Goal: Information Seeking & Learning: Stay updated

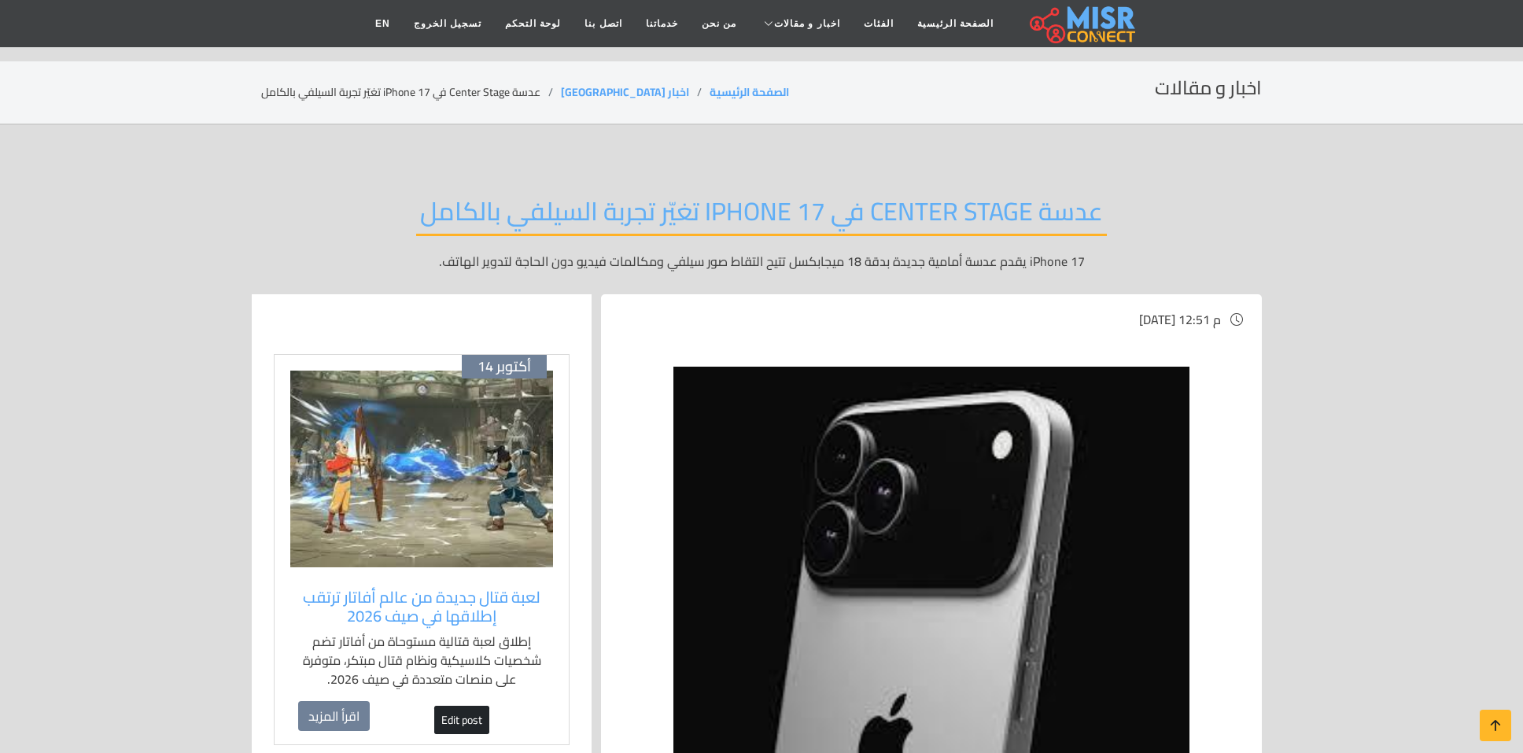
scroll to position [354, 0]
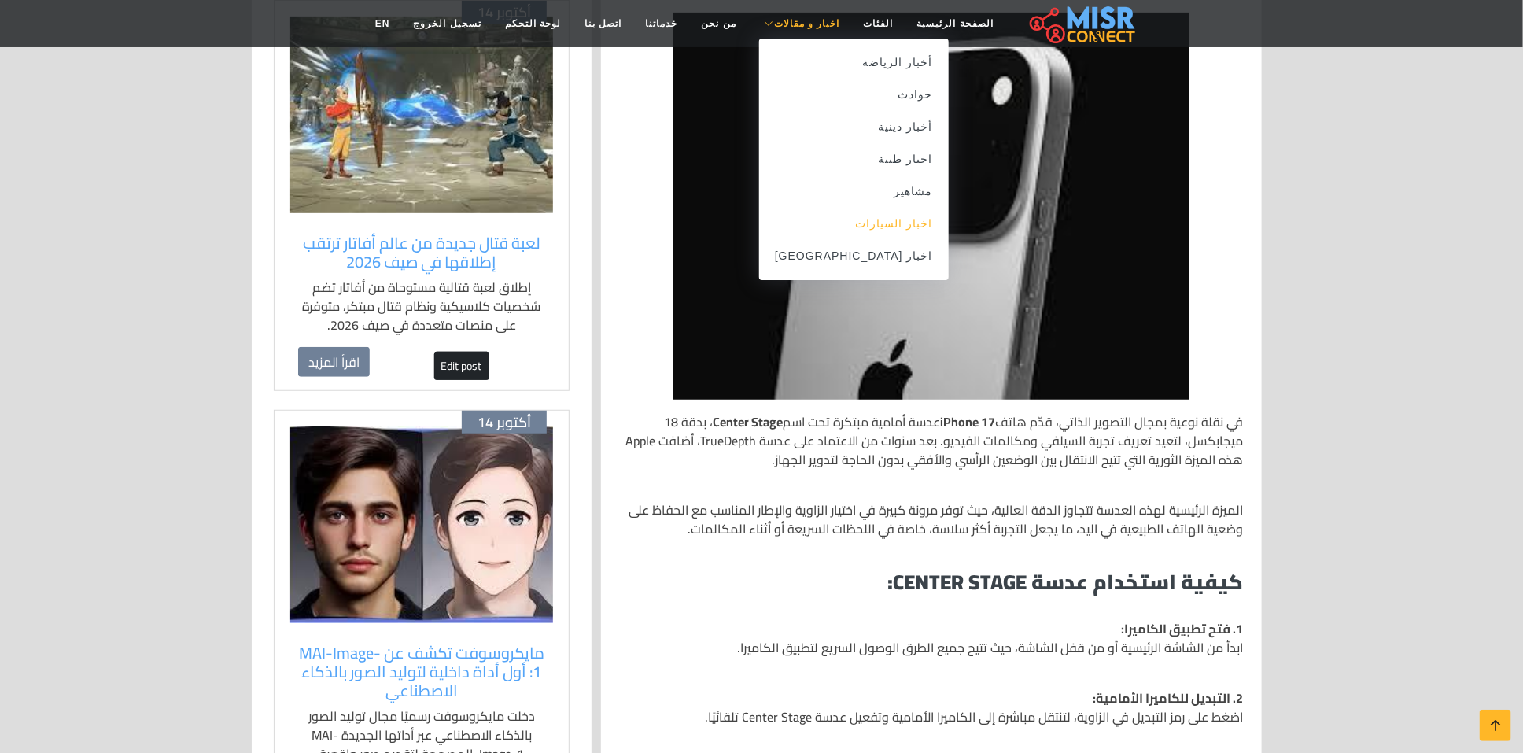
click at [871, 265] on link "اخبار [GEOGRAPHIC_DATA]" at bounding box center [854, 256] width 190 height 32
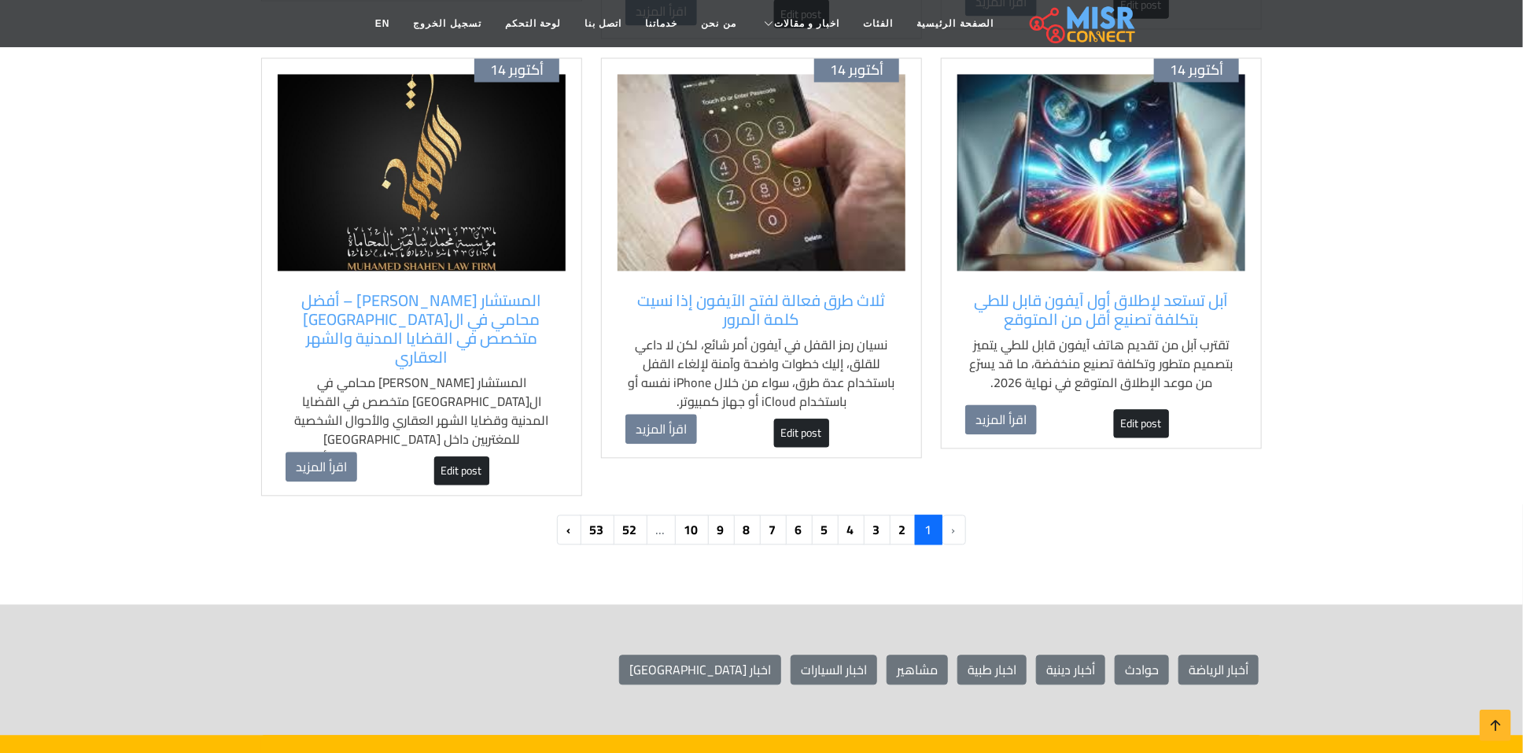
scroll to position [1534, 0]
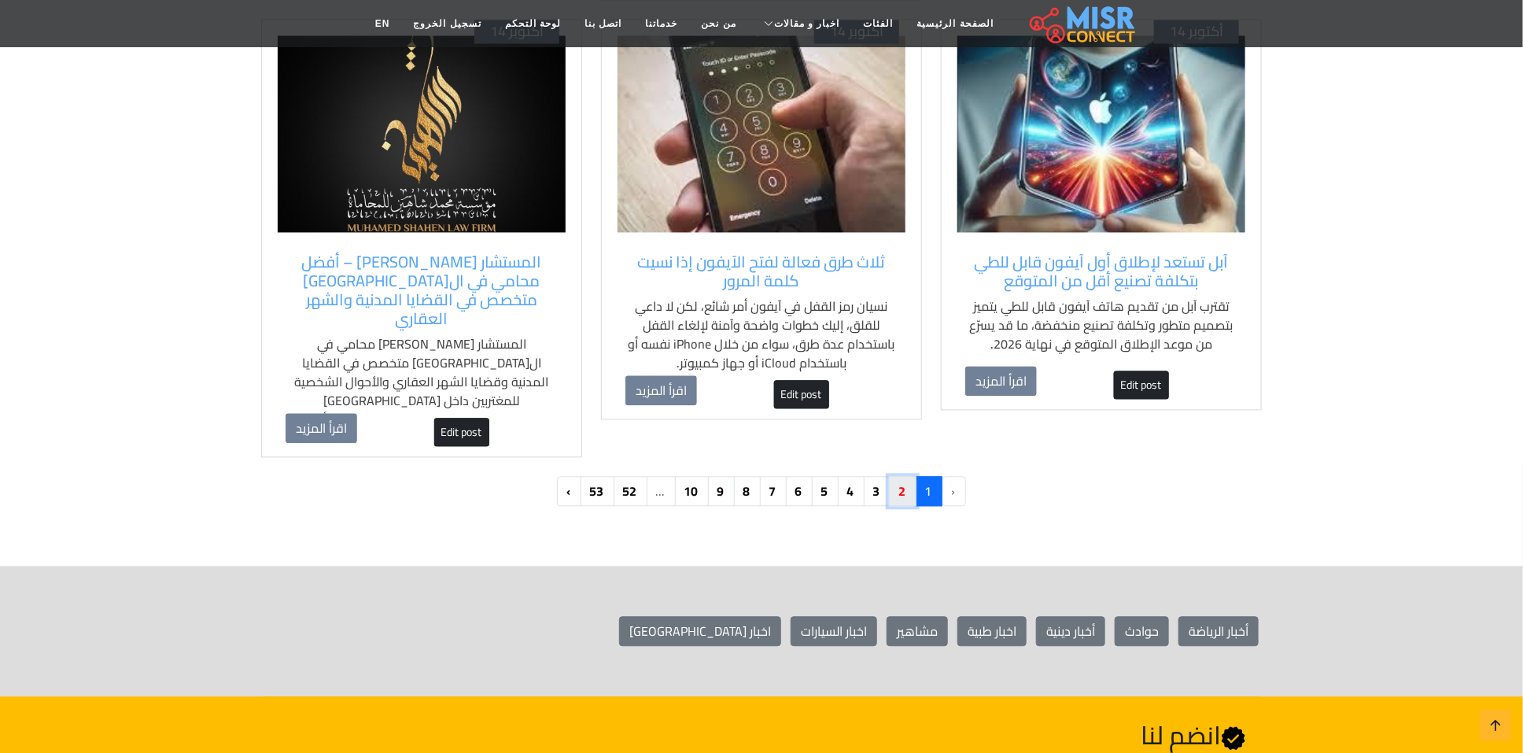
click at [911, 476] on link "2" at bounding box center [903, 491] width 28 height 30
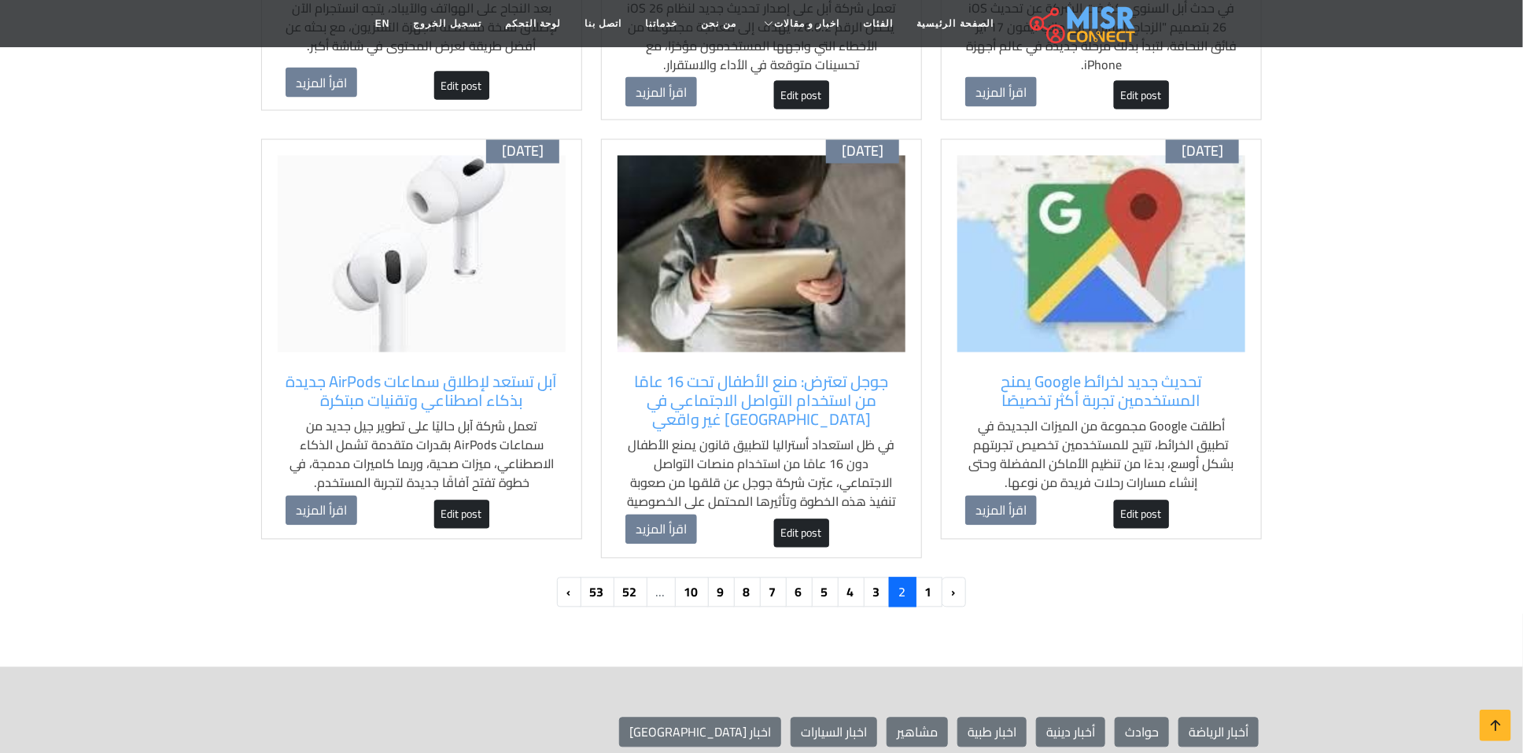
scroll to position [1534, 0]
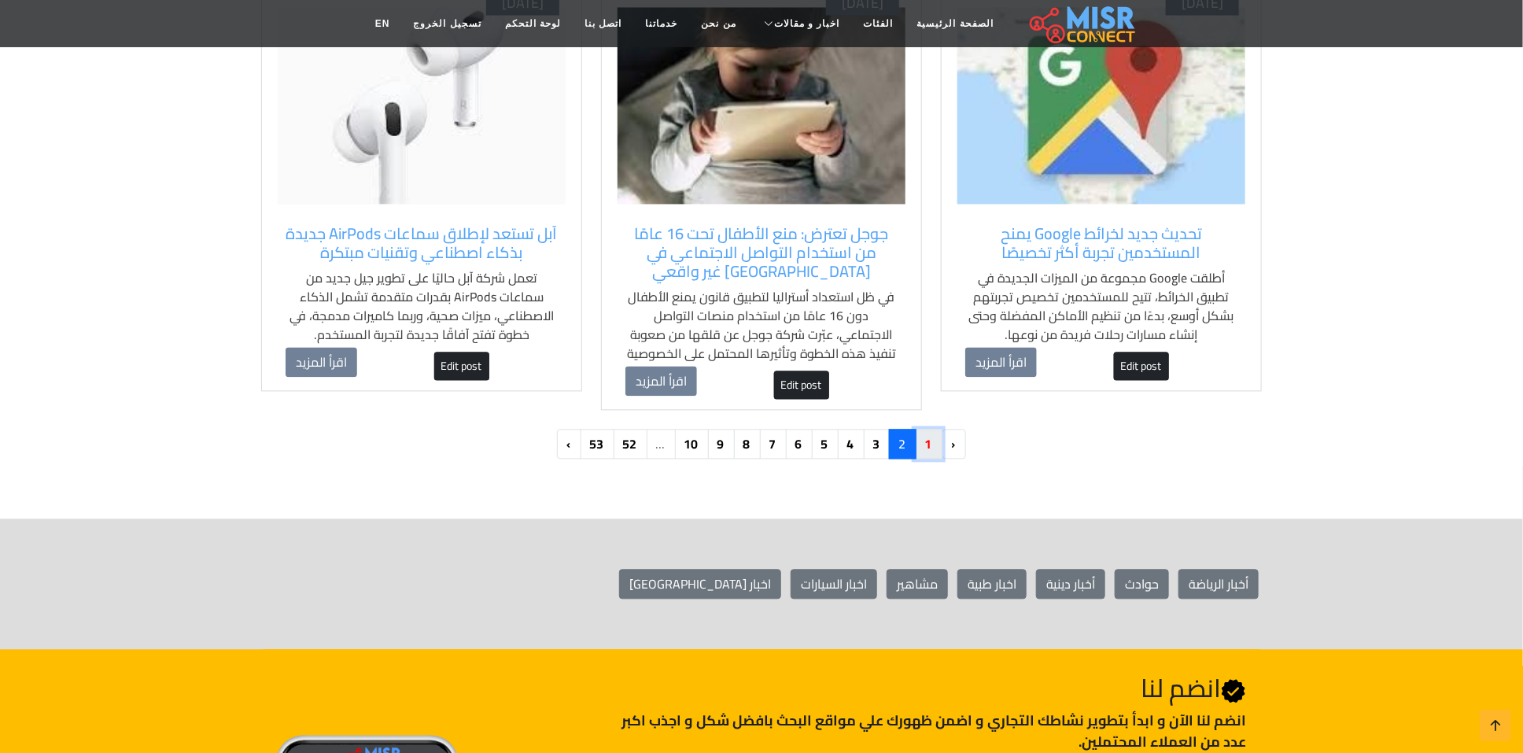
click at [933, 452] on link "1" at bounding box center [929, 444] width 28 height 30
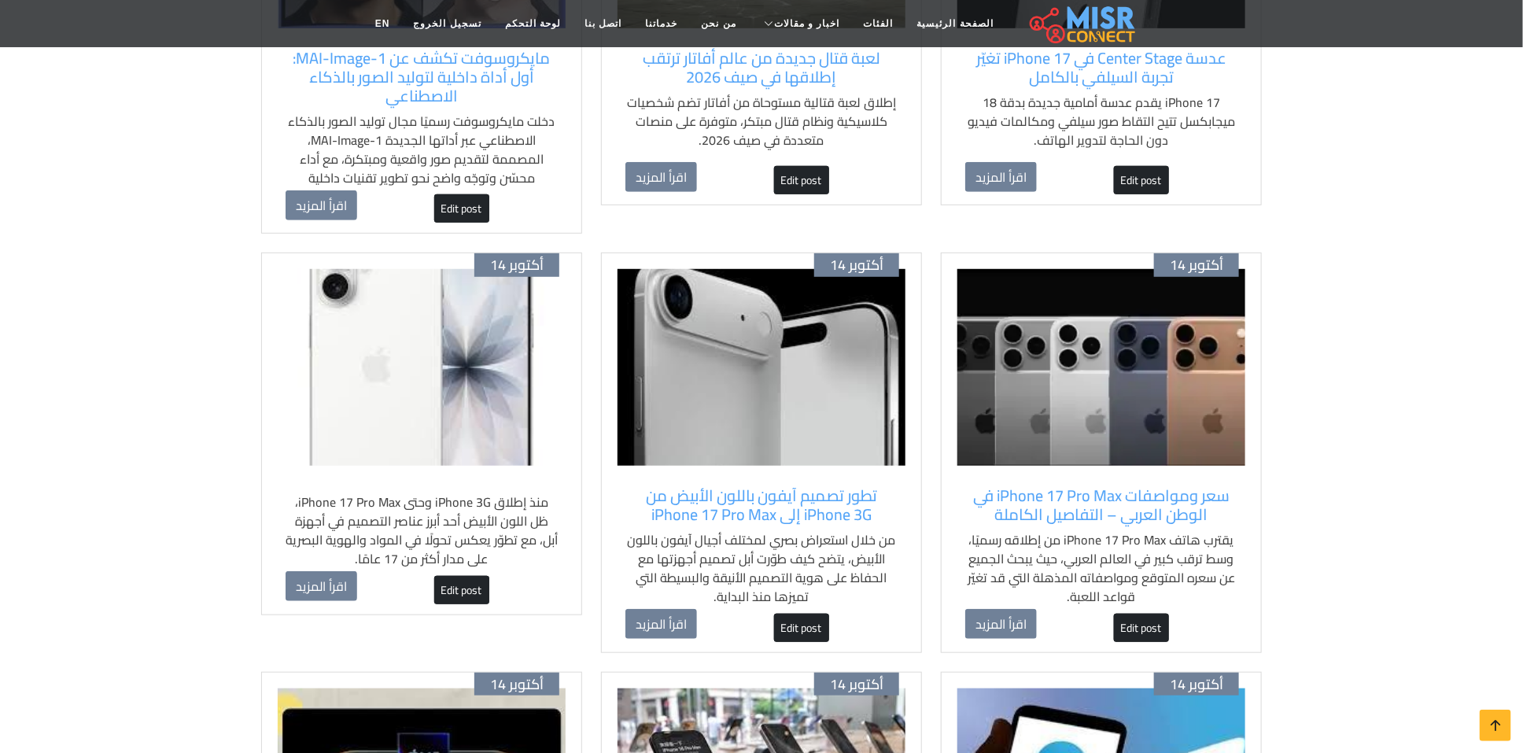
scroll to position [354, 0]
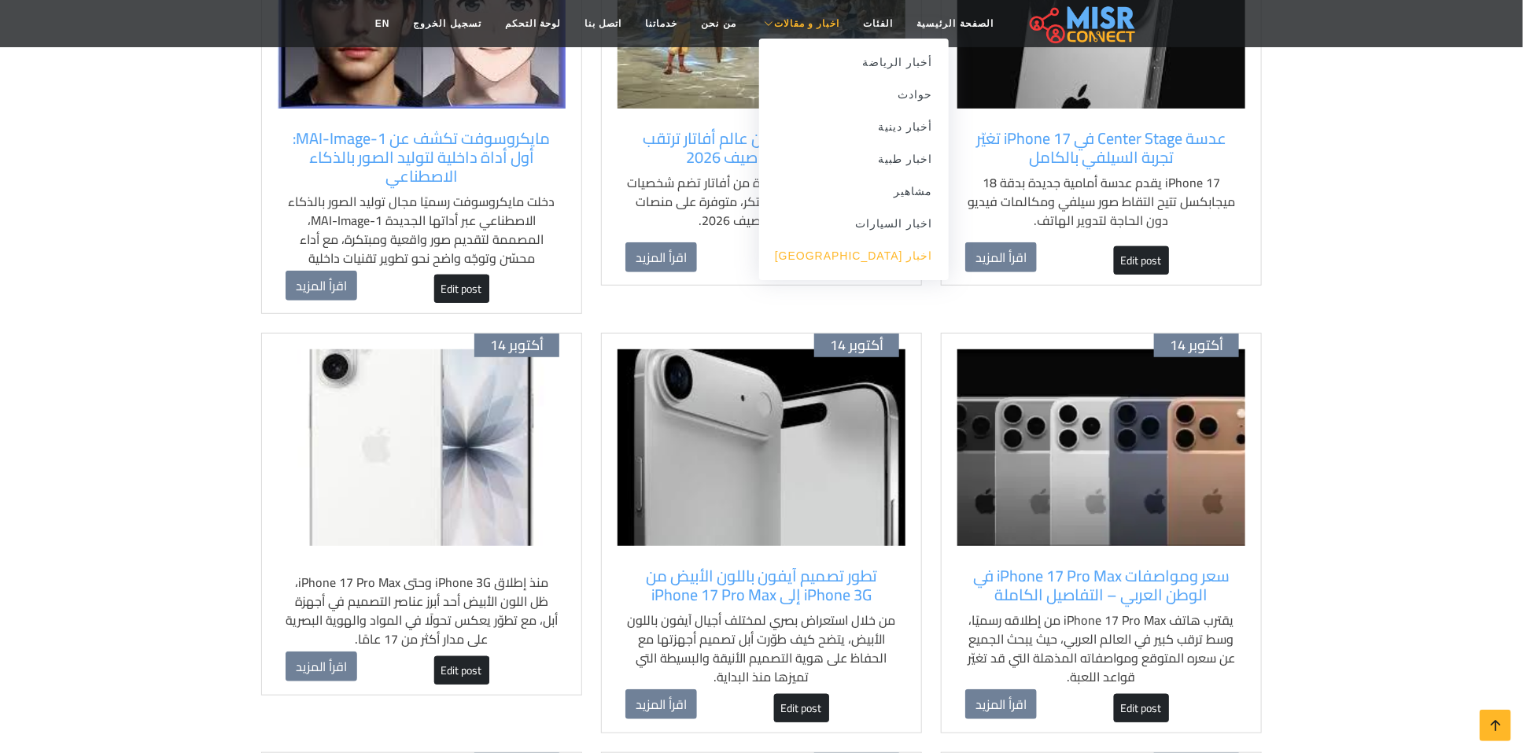
click at [865, 267] on link "اخبار [GEOGRAPHIC_DATA]" at bounding box center [854, 256] width 190 height 32
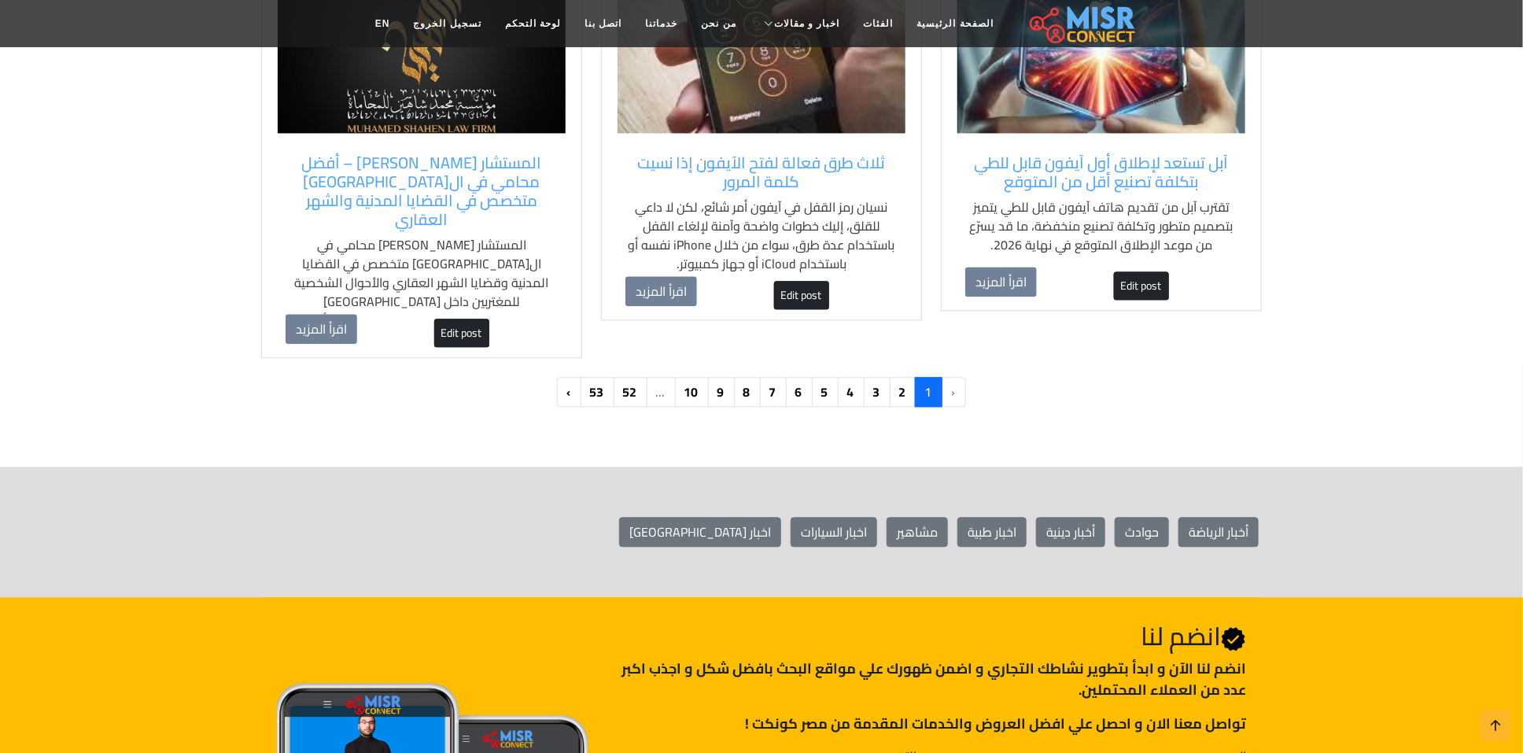
scroll to position [1652, 0]
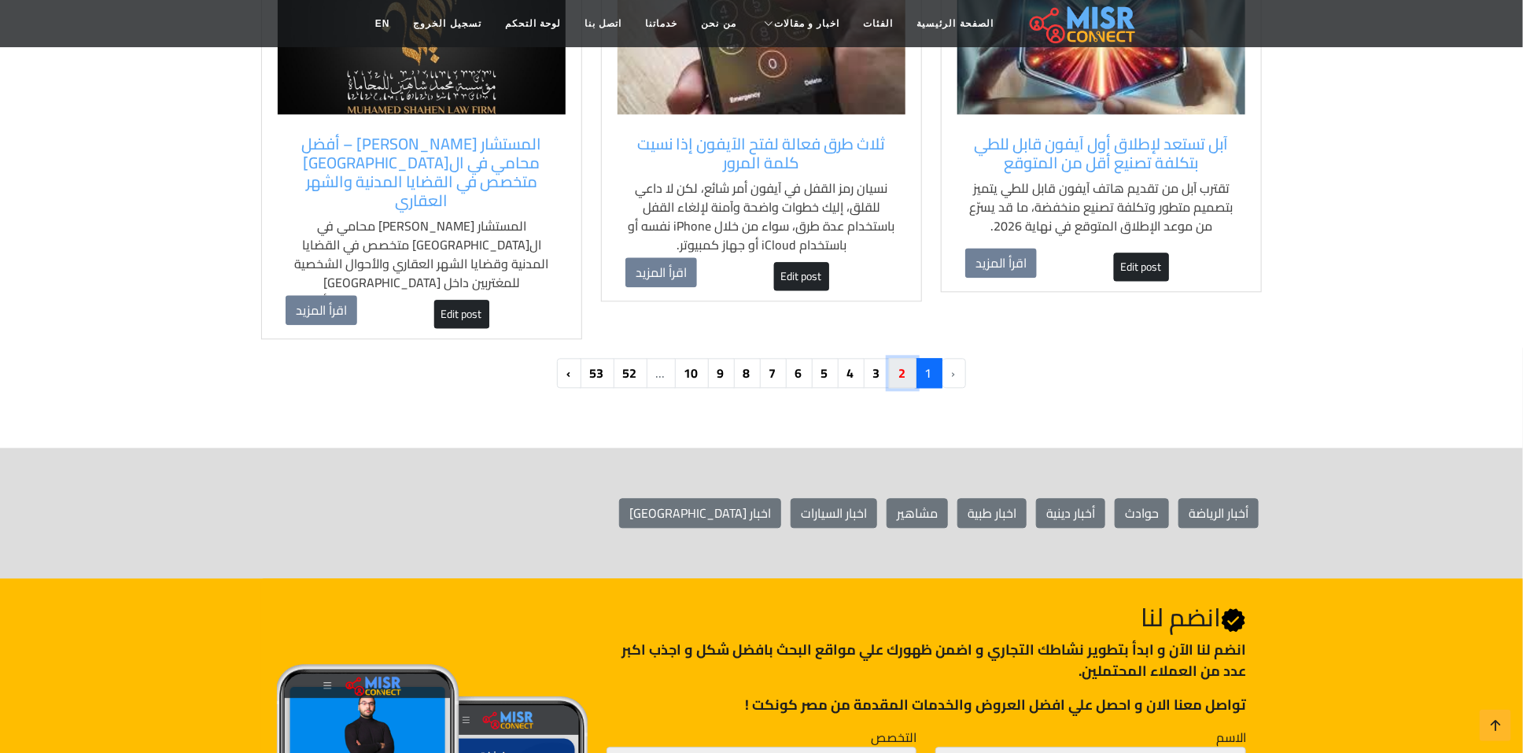
click at [909, 359] on link "2" at bounding box center [903, 373] width 28 height 30
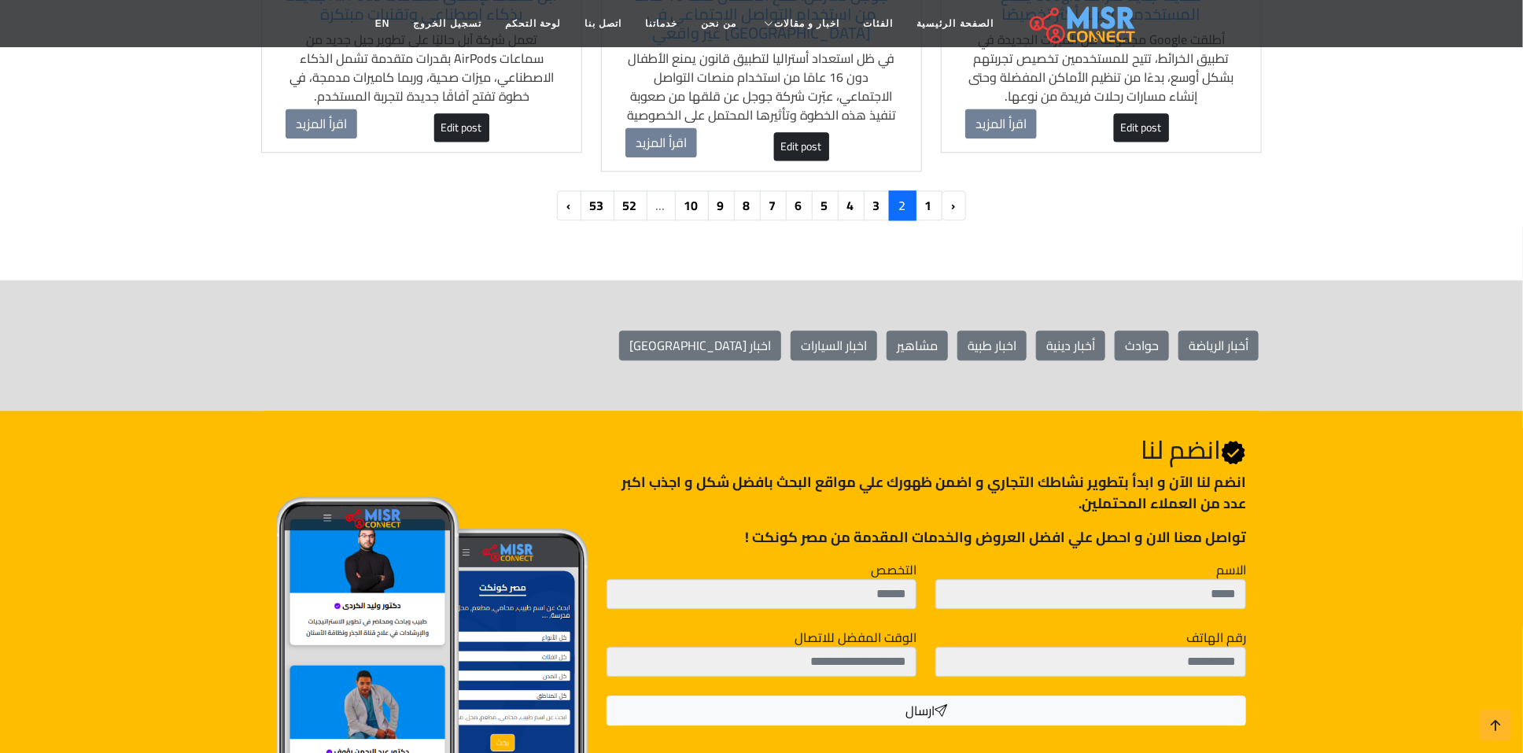
scroll to position [1770, 0]
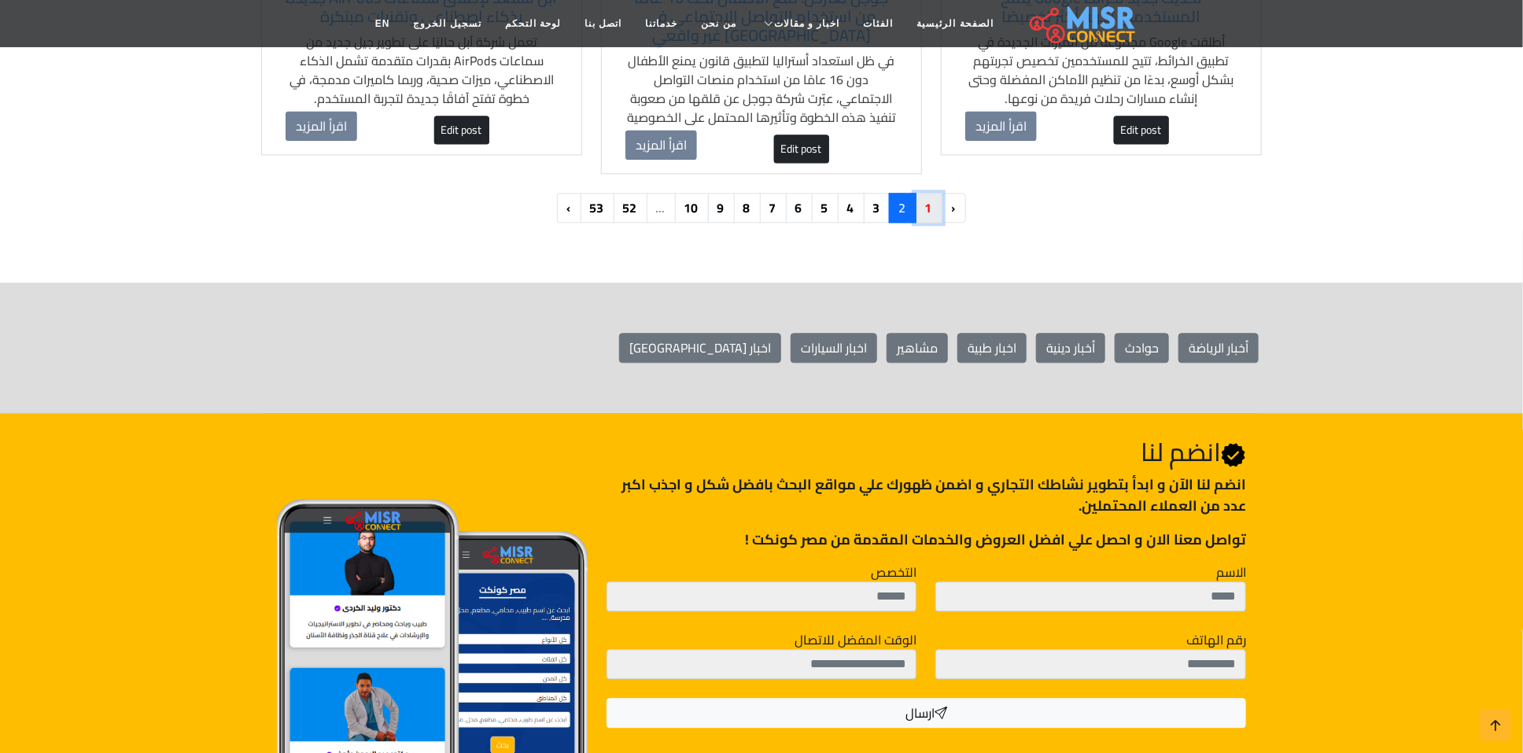
click at [931, 215] on link "1" at bounding box center [929, 208] width 28 height 30
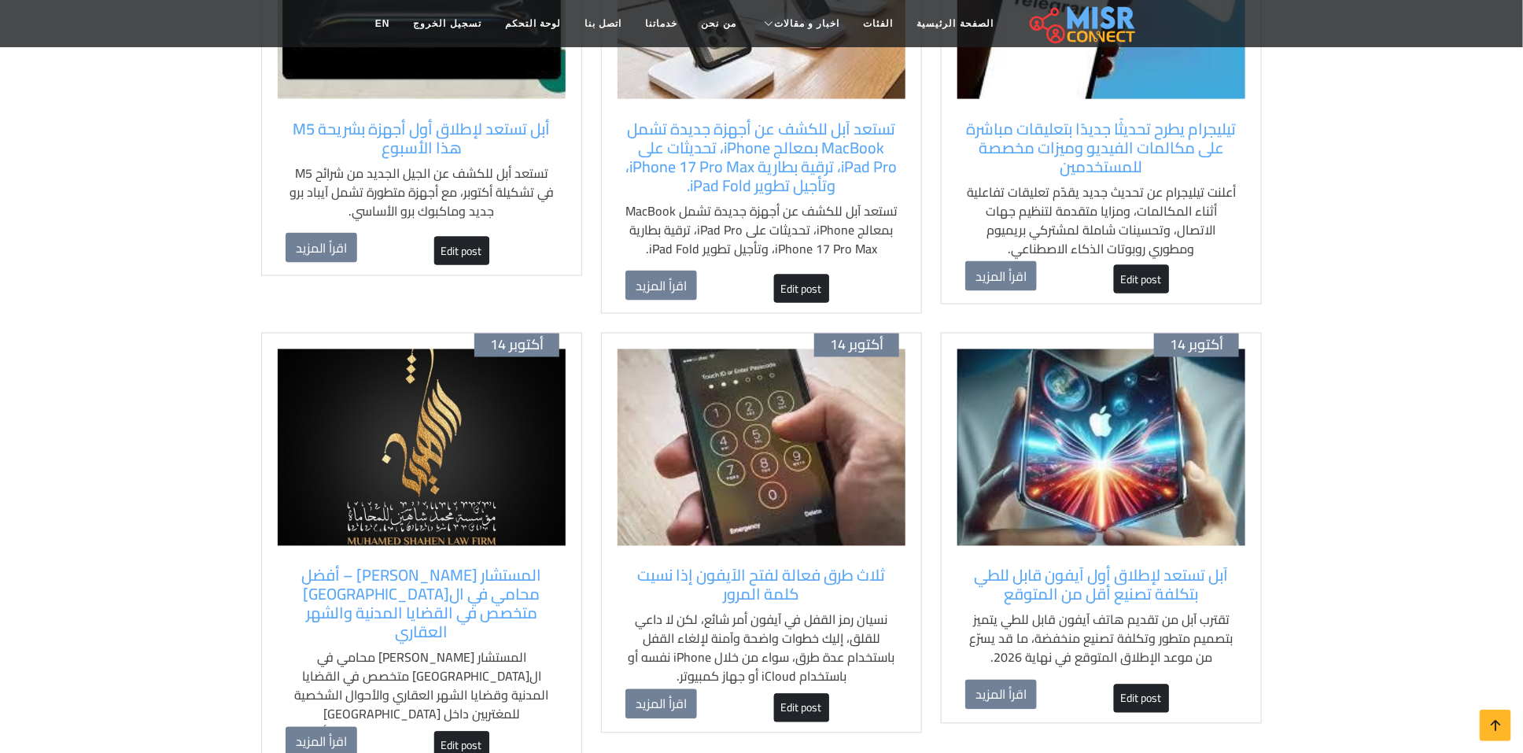
scroll to position [1298, 0]
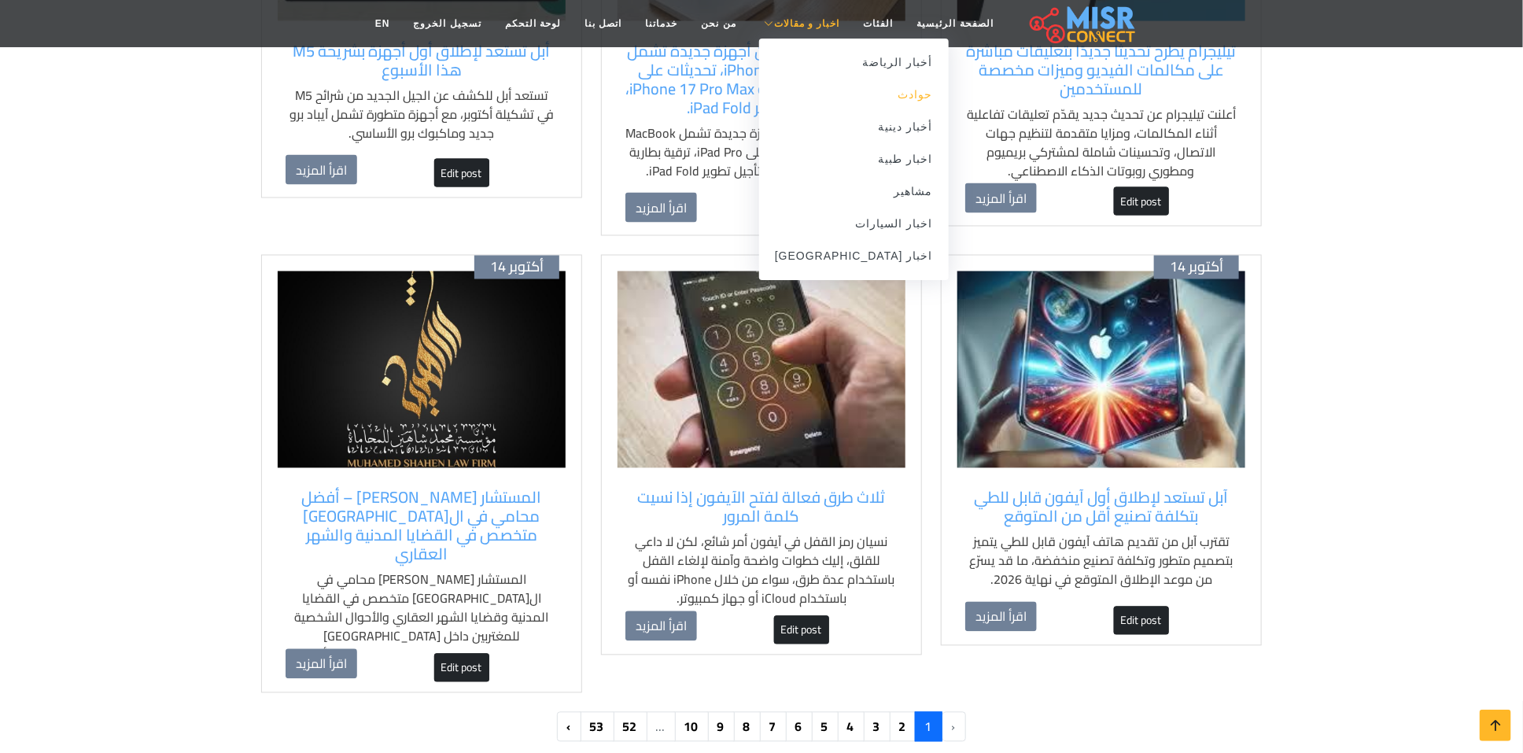
click at [880, 93] on link "حوادث" at bounding box center [854, 95] width 190 height 32
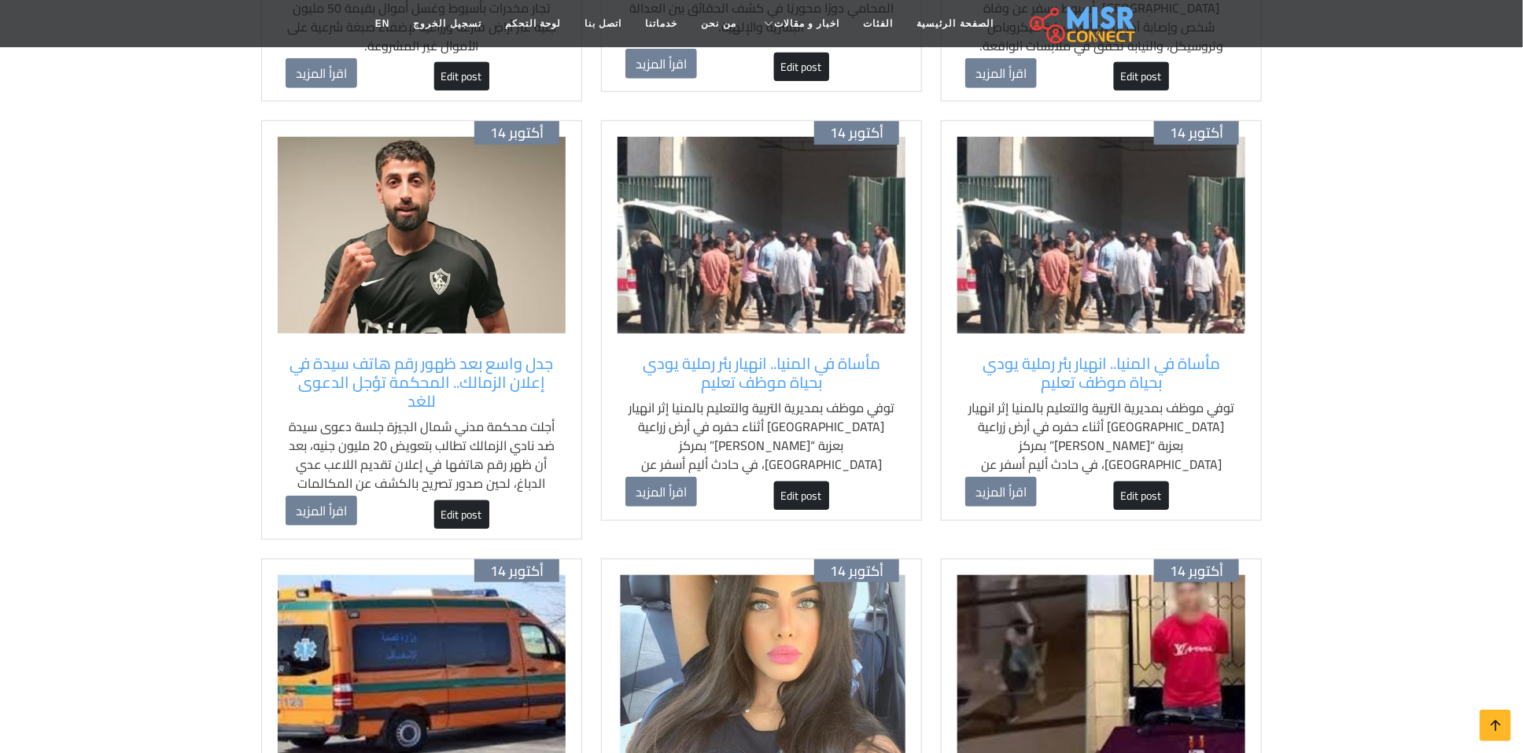
scroll to position [590, 0]
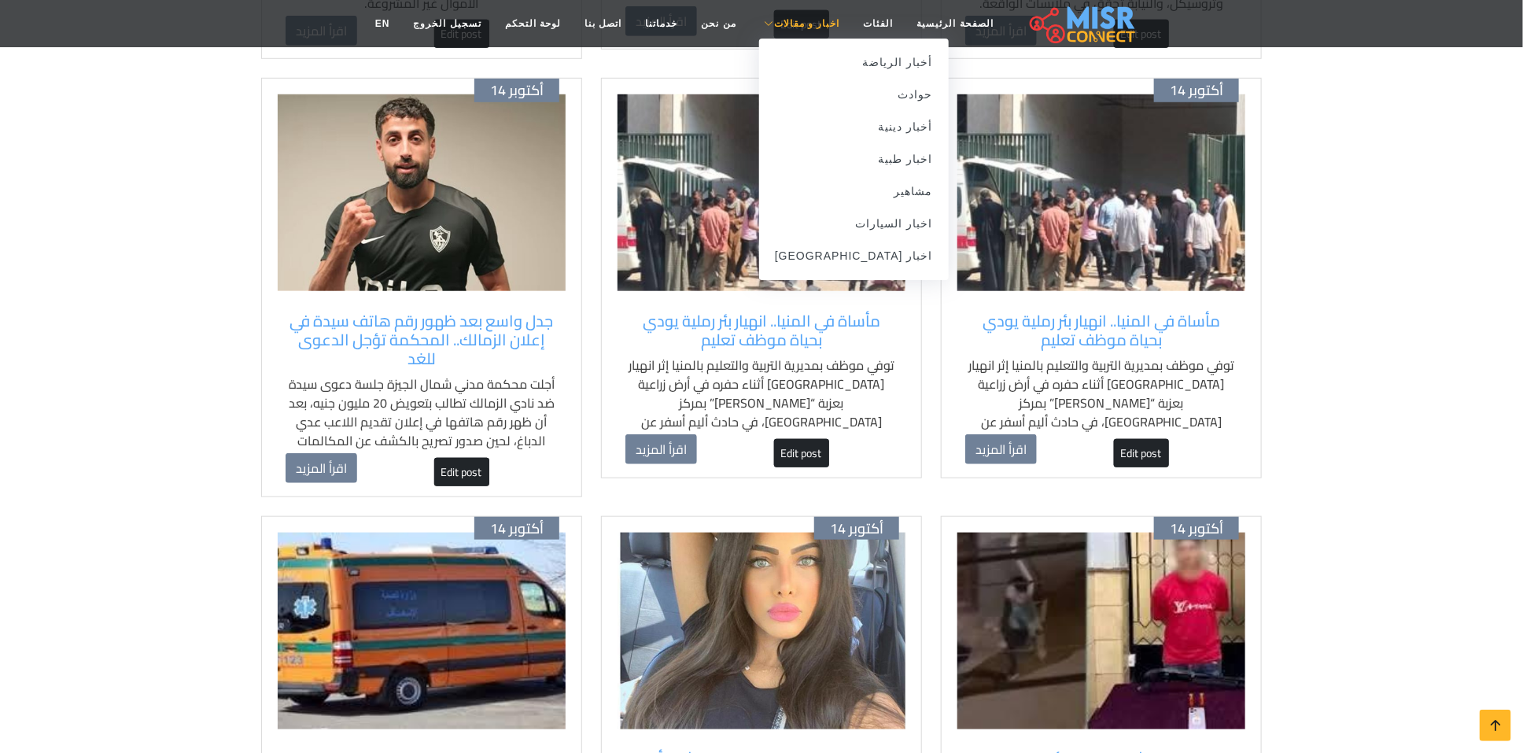
click at [802, 33] on link "اخبار و مقالات" at bounding box center [800, 24] width 104 height 30
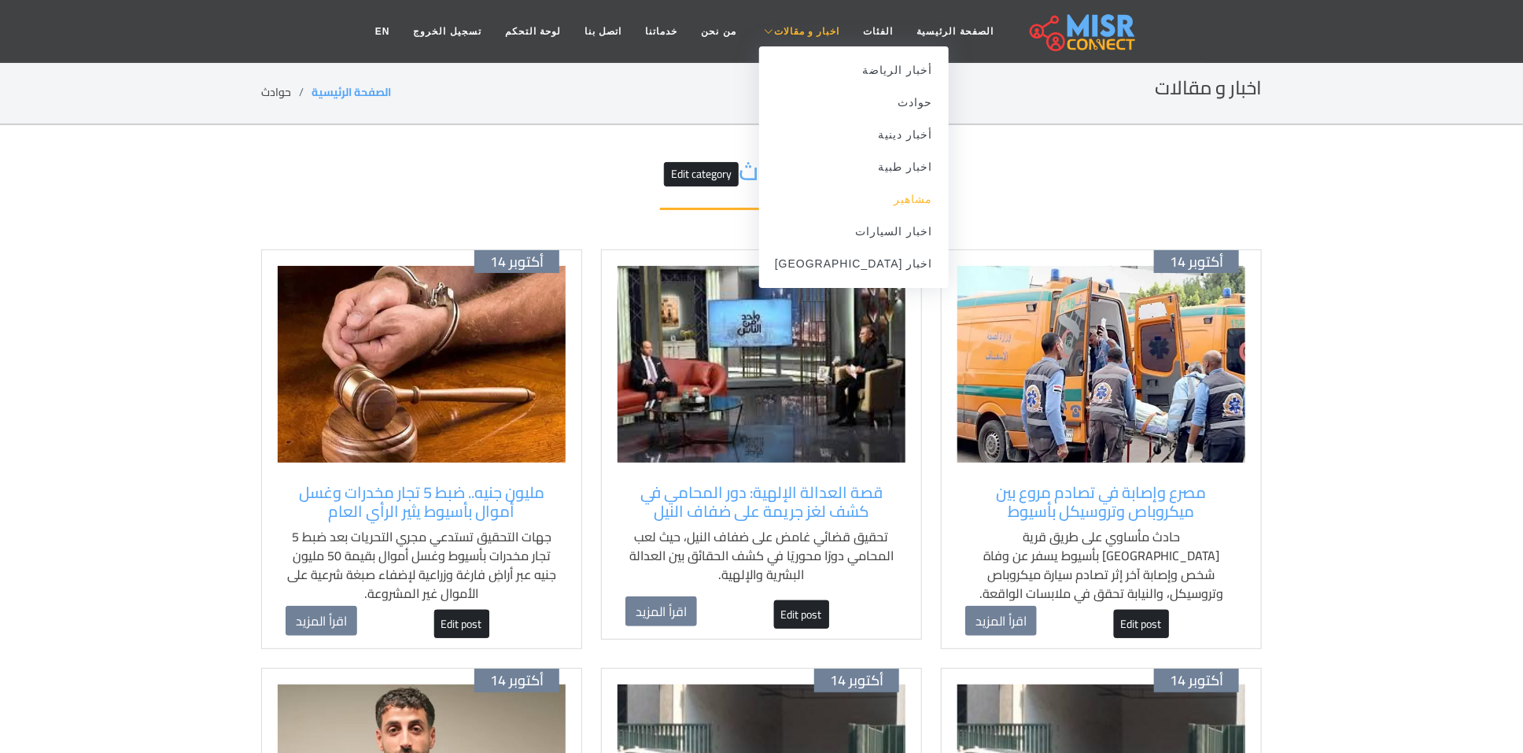
click at [864, 198] on link "مشاهير" at bounding box center [854, 199] width 190 height 32
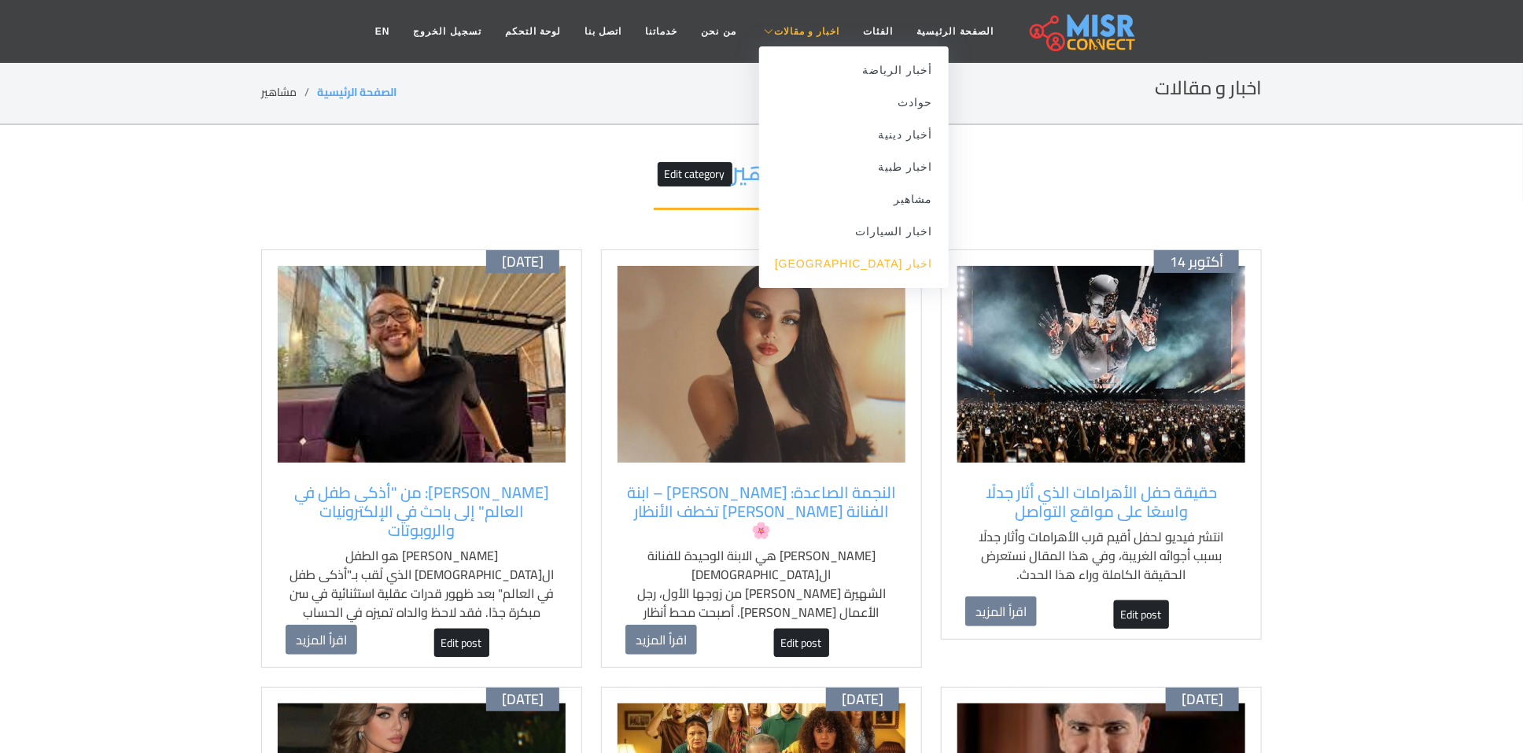
click at [864, 256] on link "اخبار [GEOGRAPHIC_DATA]" at bounding box center [854, 264] width 190 height 32
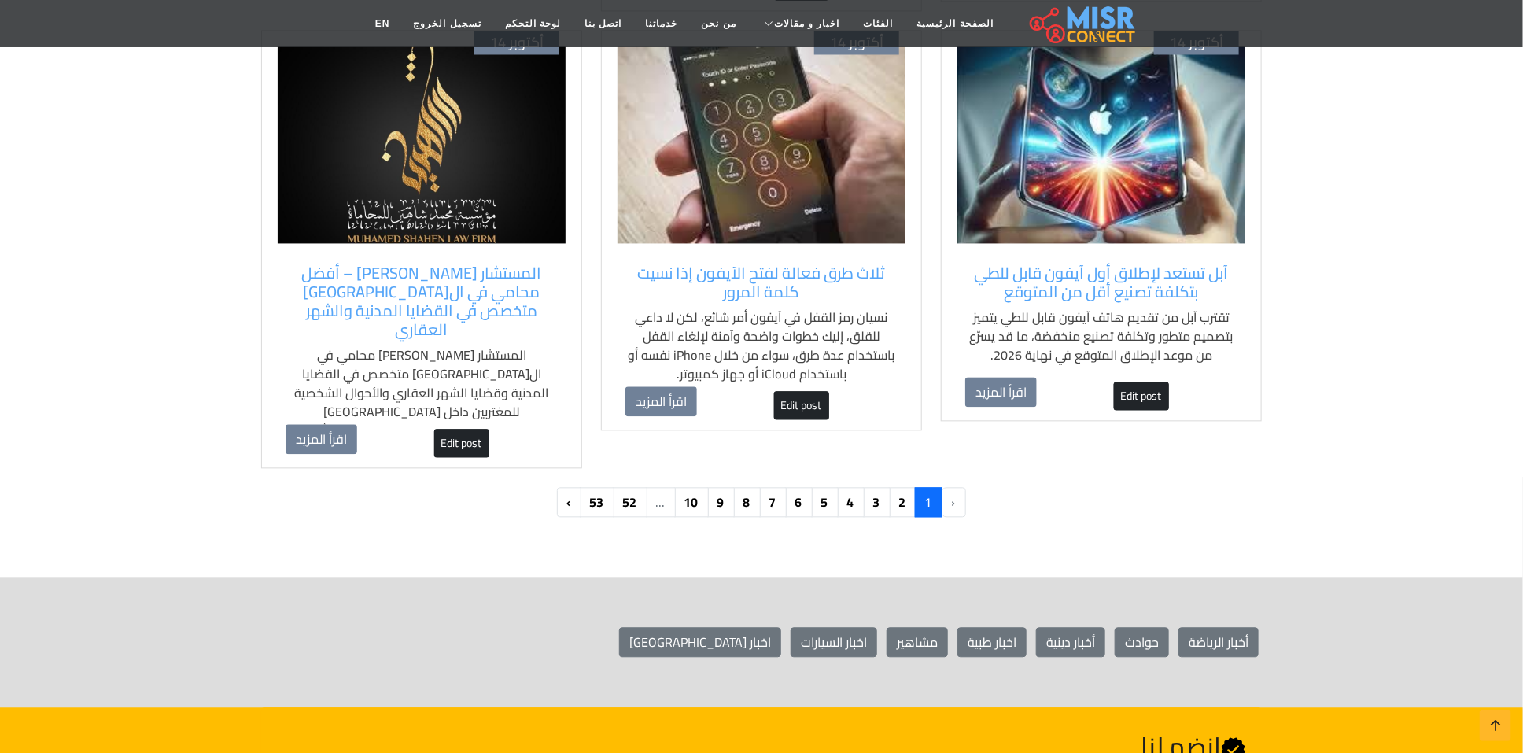
scroll to position [1770, 0]
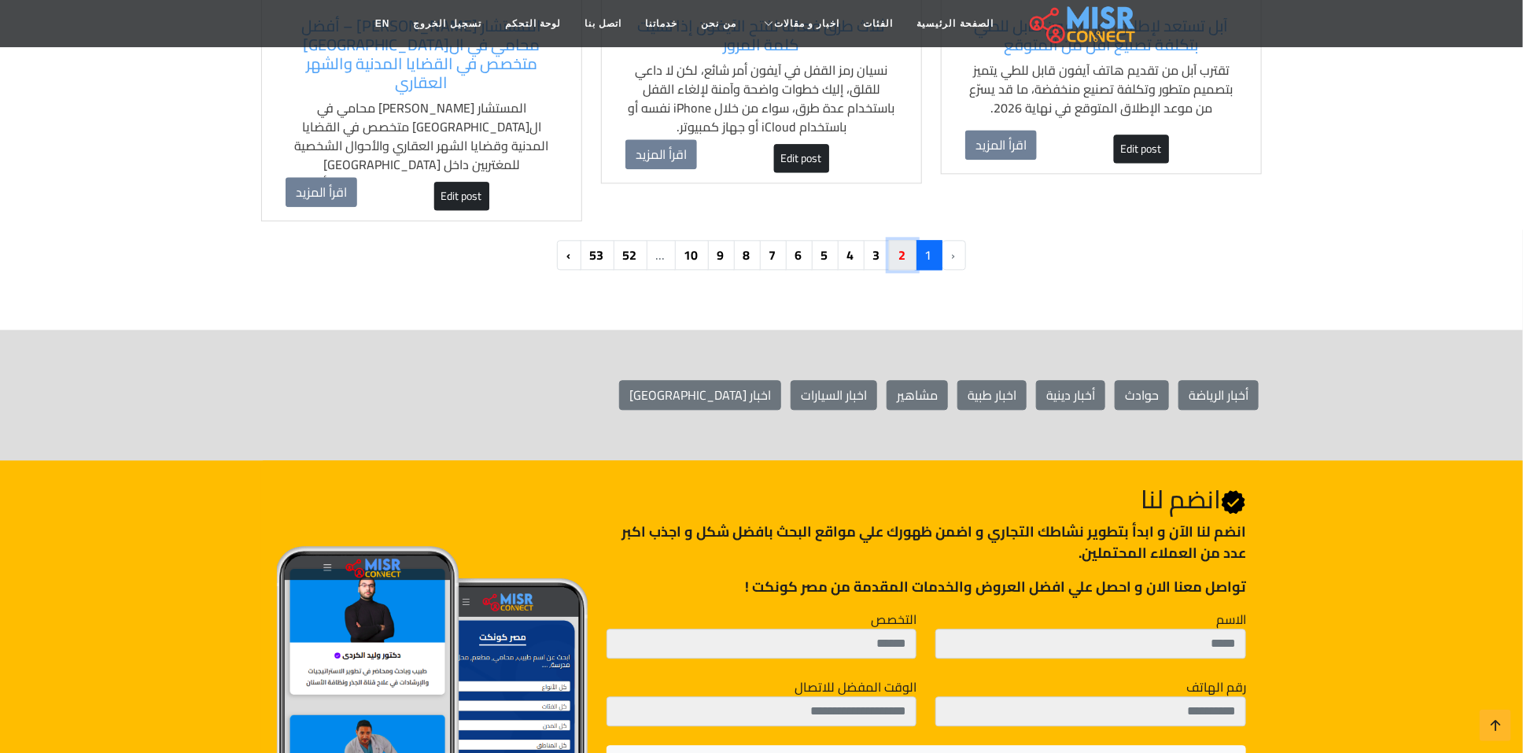
click at [900, 241] on link "2" at bounding box center [903, 255] width 28 height 30
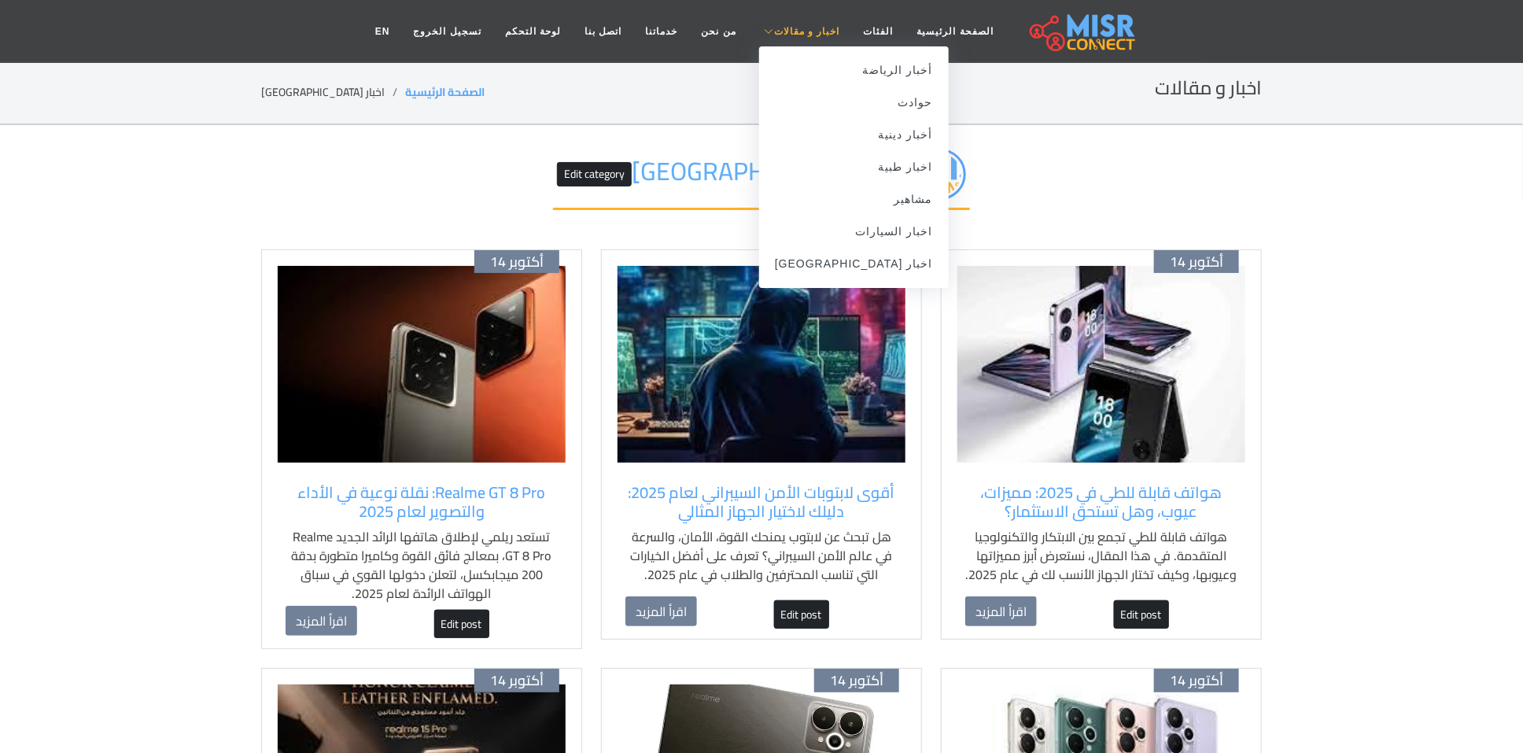
click at [789, 46] on ul "أخبار الرياضة حوادث أخبار دينية اخبار طبية مشاهير اخبار السيارات اخبار [GEOGRAP…" at bounding box center [854, 167] width 190 height 242
click at [861, 264] on link "اخبار [GEOGRAPHIC_DATA]" at bounding box center [854, 264] width 190 height 32
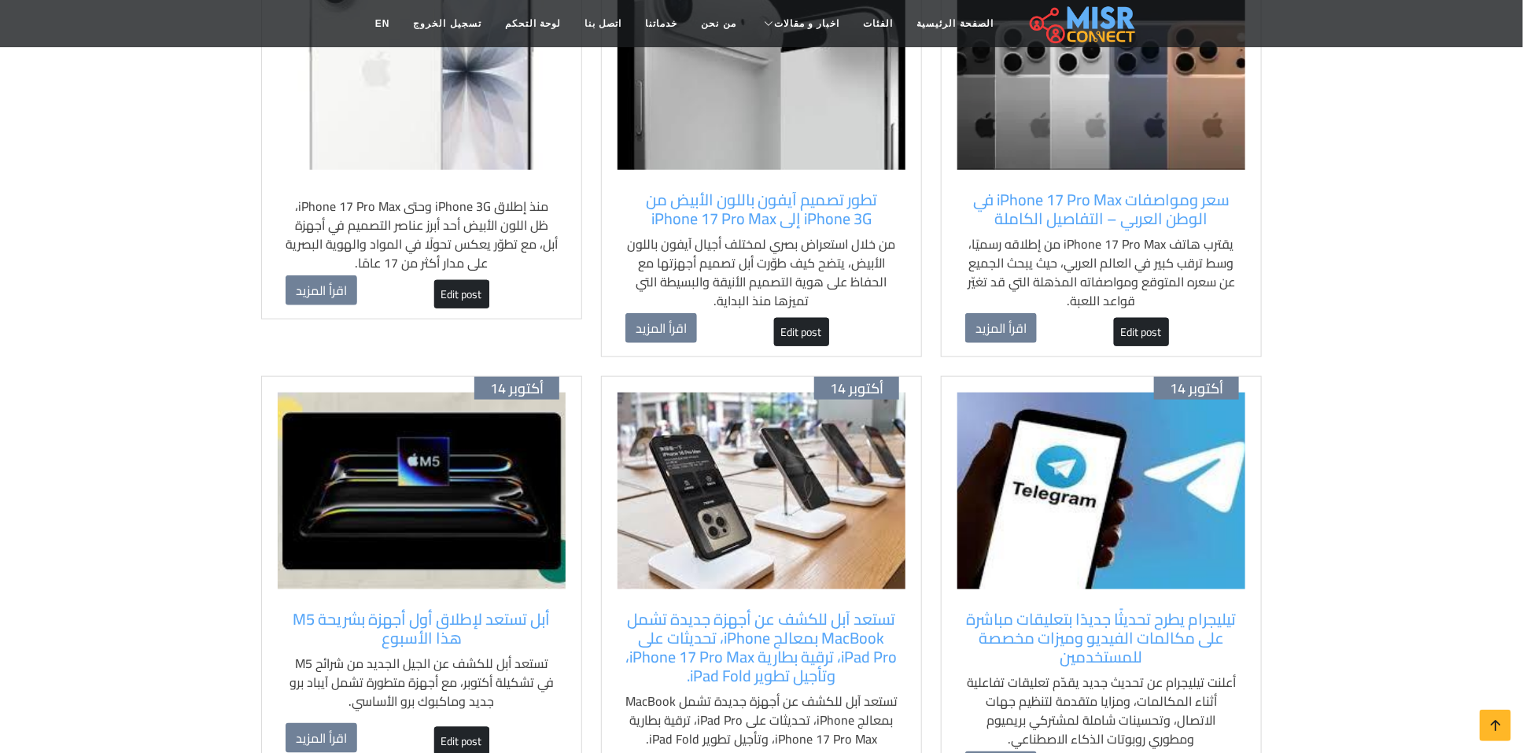
scroll to position [708, 0]
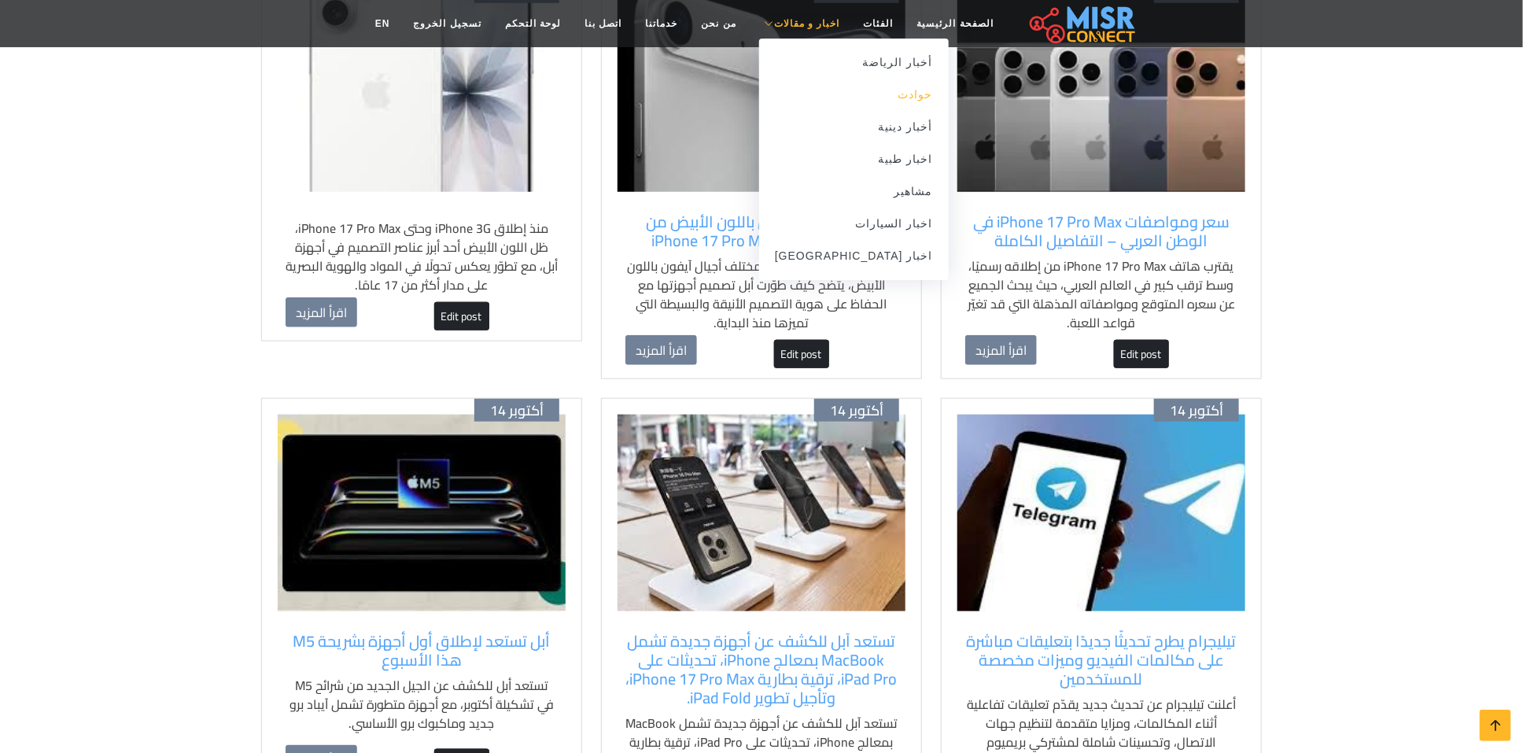
click at [876, 92] on link "حوادث" at bounding box center [854, 95] width 190 height 32
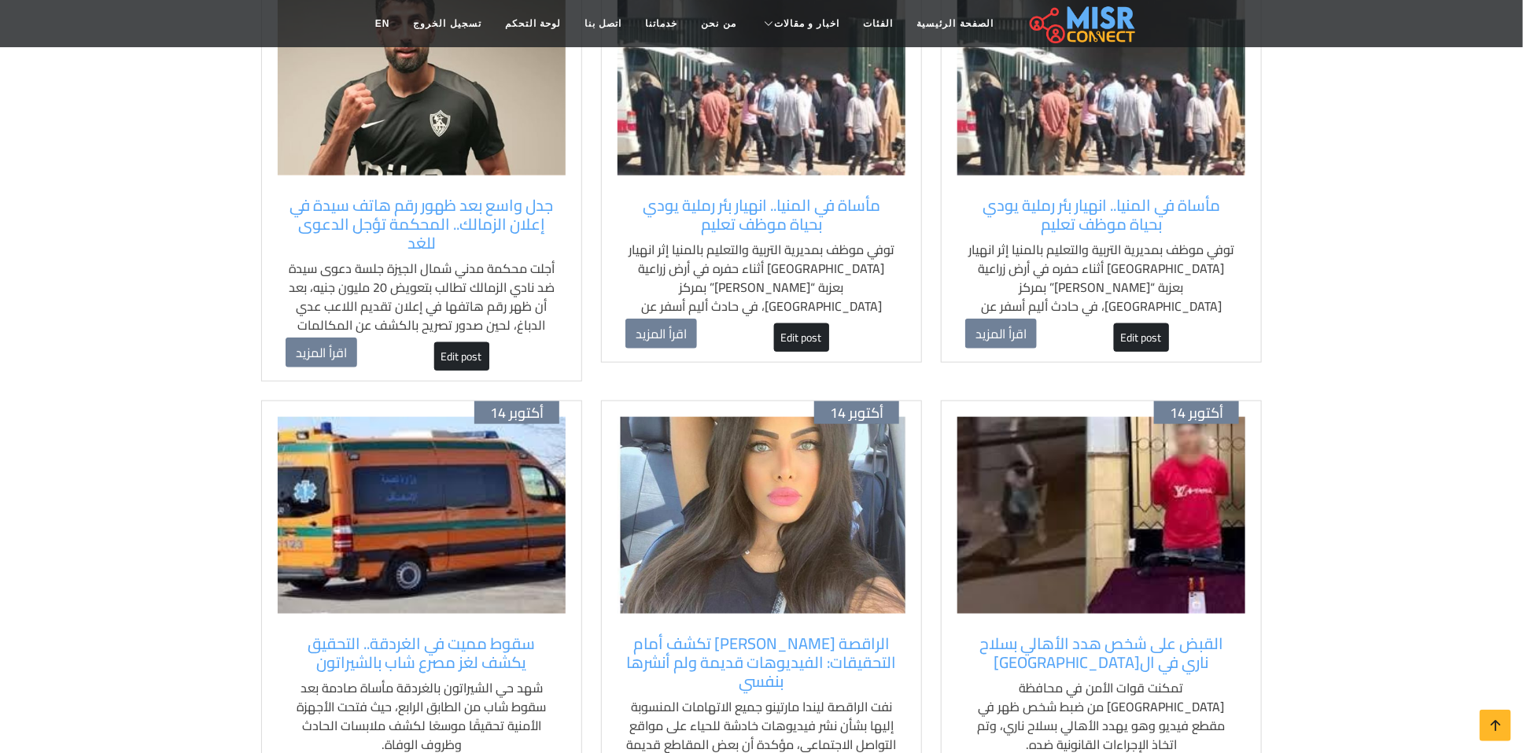
scroll to position [708, 0]
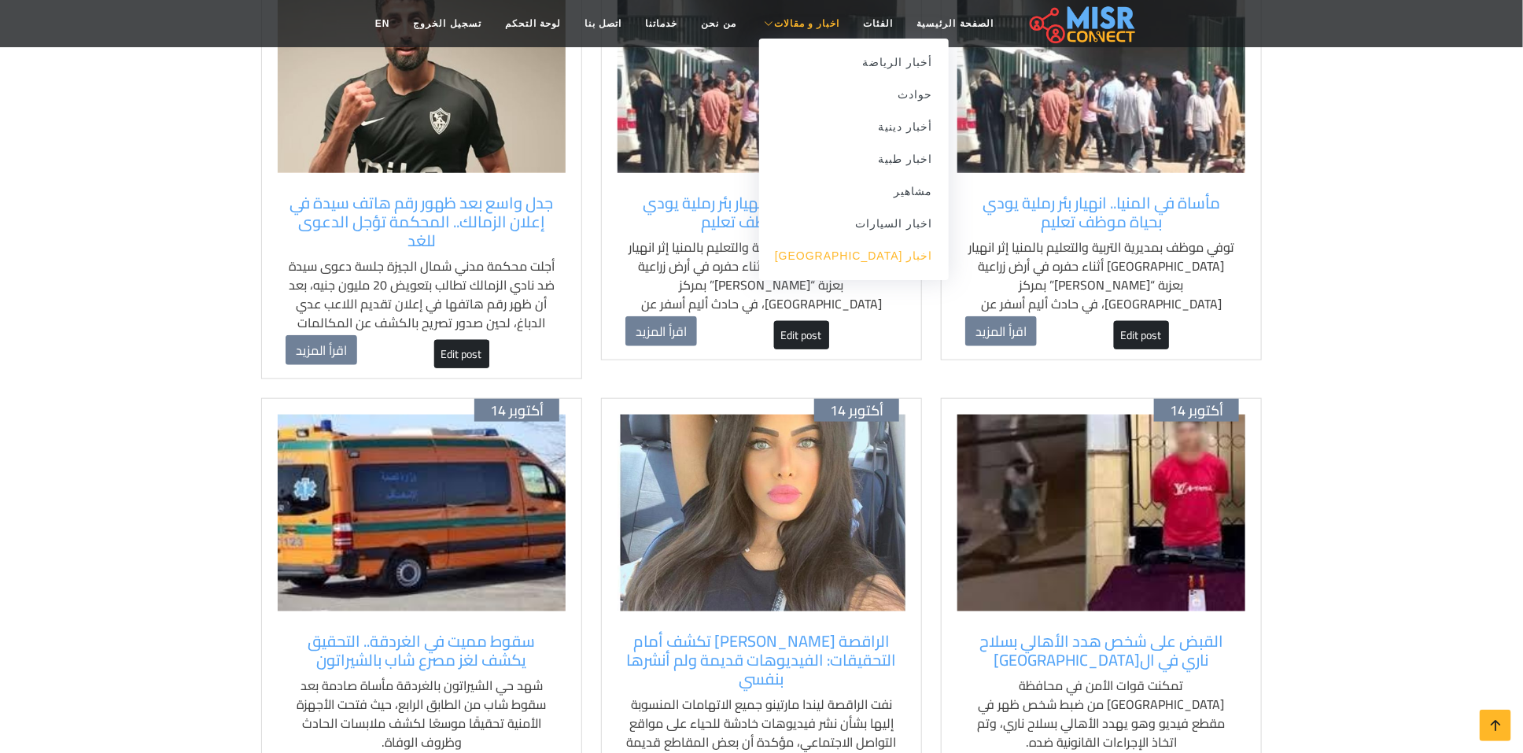
click at [894, 265] on link "اخبار [GEOGRAPHIC_DATA]" at bounding box center [854, 256] width 190 height 32
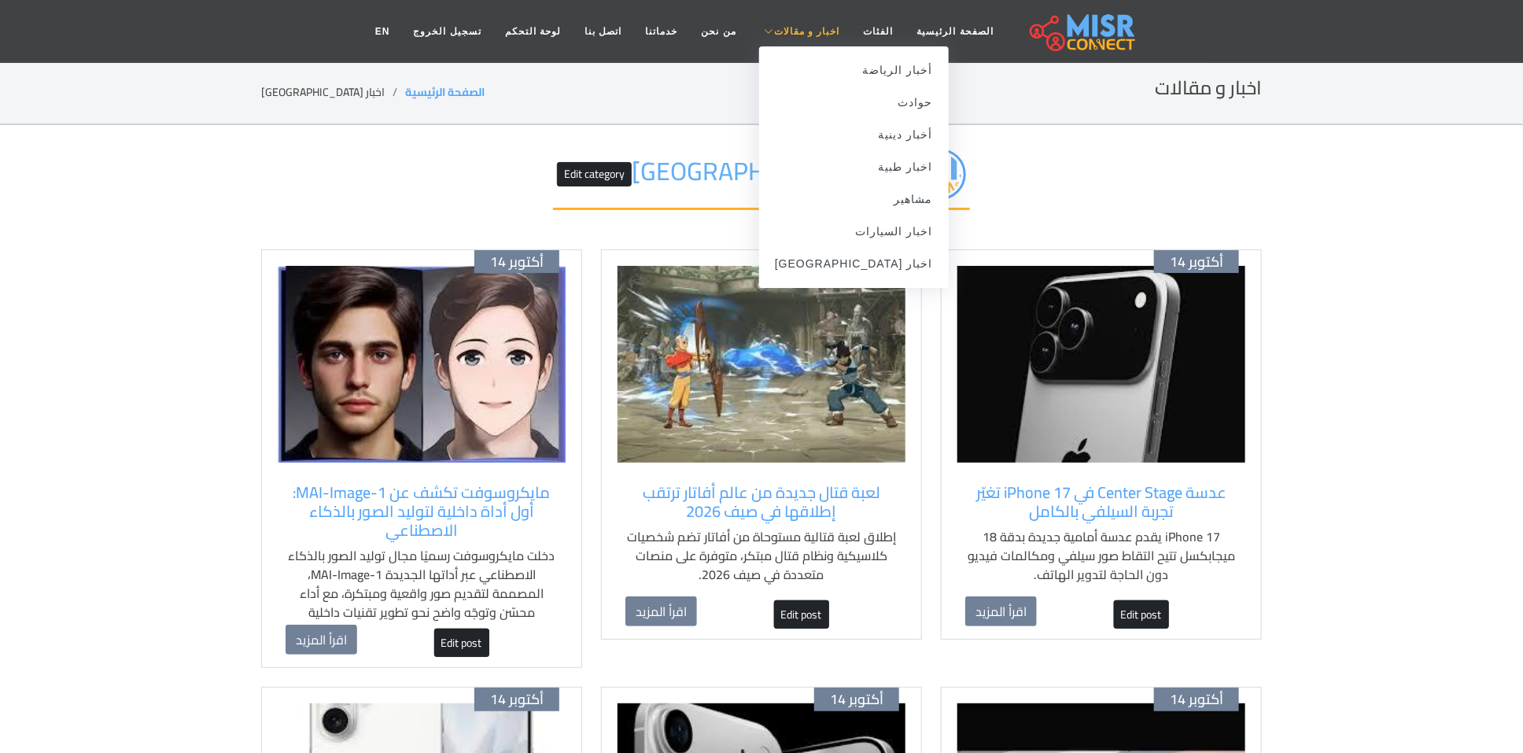
click at [794, 28] on span "اخبار و مقالات" at bounding box center [807, 31] width 66 height 14
click at [881, 206] on link "مشاهير" at bounding box center [854, 199] width 190 height 32
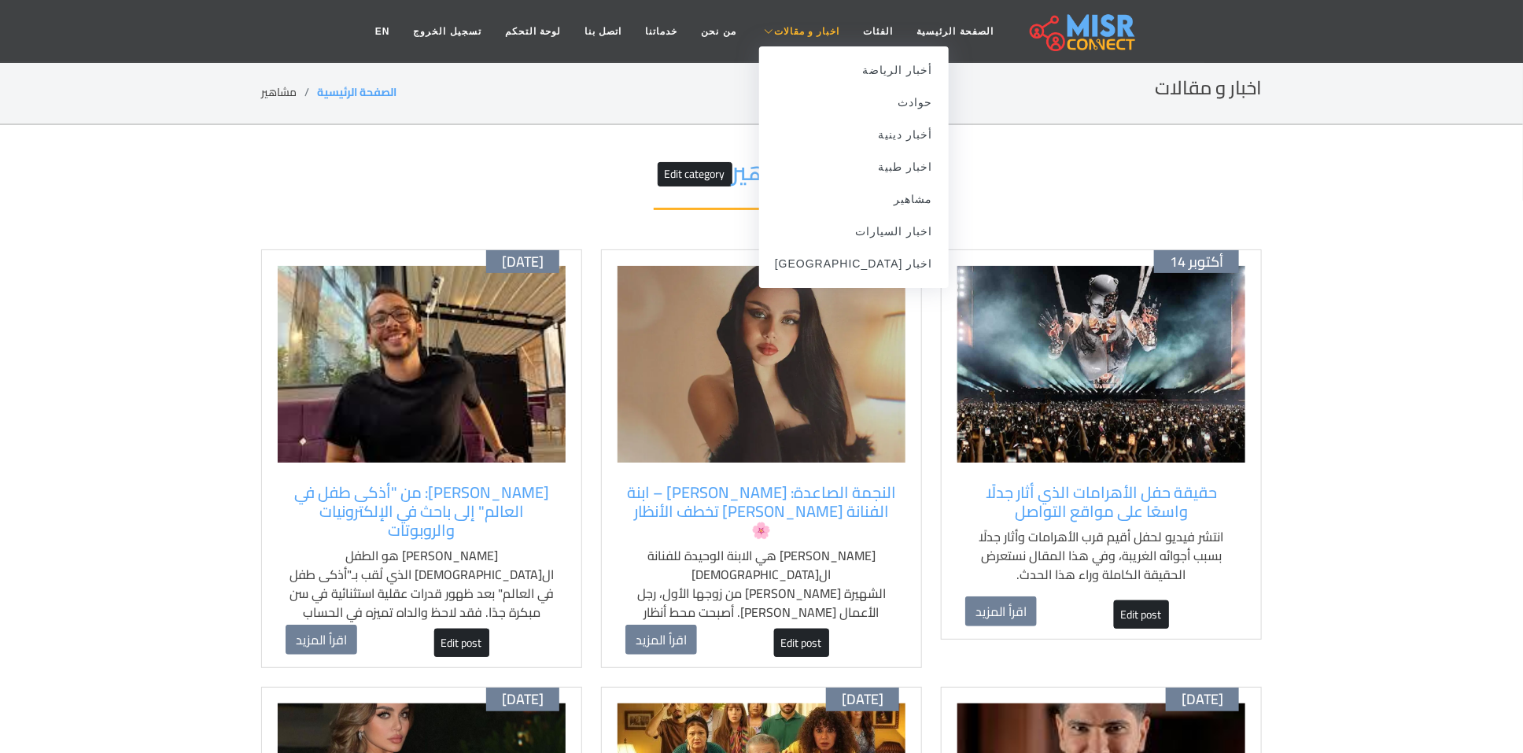
click at [801, 40] on link "اخبار و مقالات" at bounding box center [800, 32] width 104 height 30
click at [869, 267] on link "اخبار [GEOGRAPHIC_DATA]" at bounding box center [854, 264] width 190 height 32
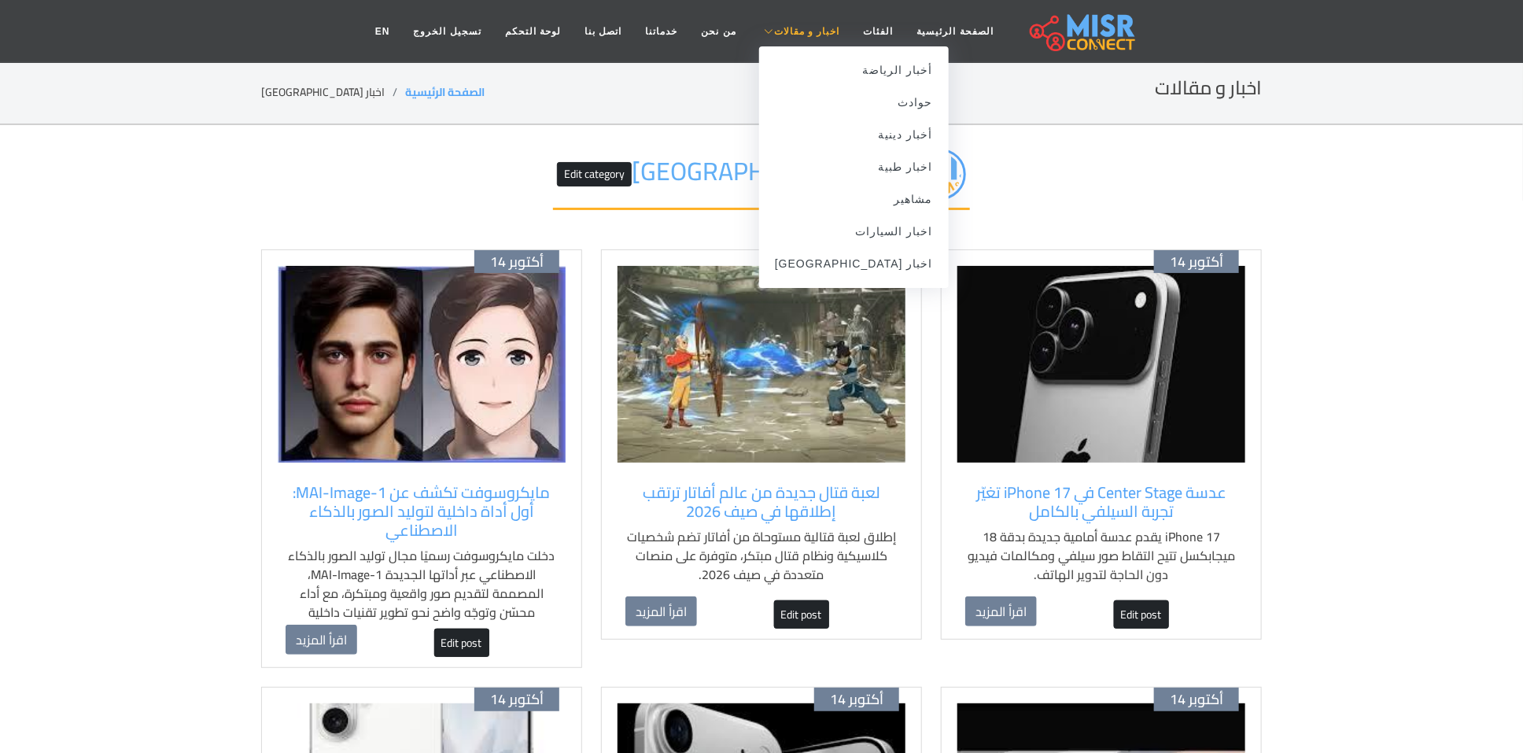
click at [774, 31] on span "اخبار و مقالات" at bounding box center [807, 31] width 66 height 14
click at [795, 26] on span "اخبار و مقالات" at bounding box center [807, 31] width 66 height 14
click at [883, 99] on link "حوادث" at bounding box center [854, 103] width 190 height 32
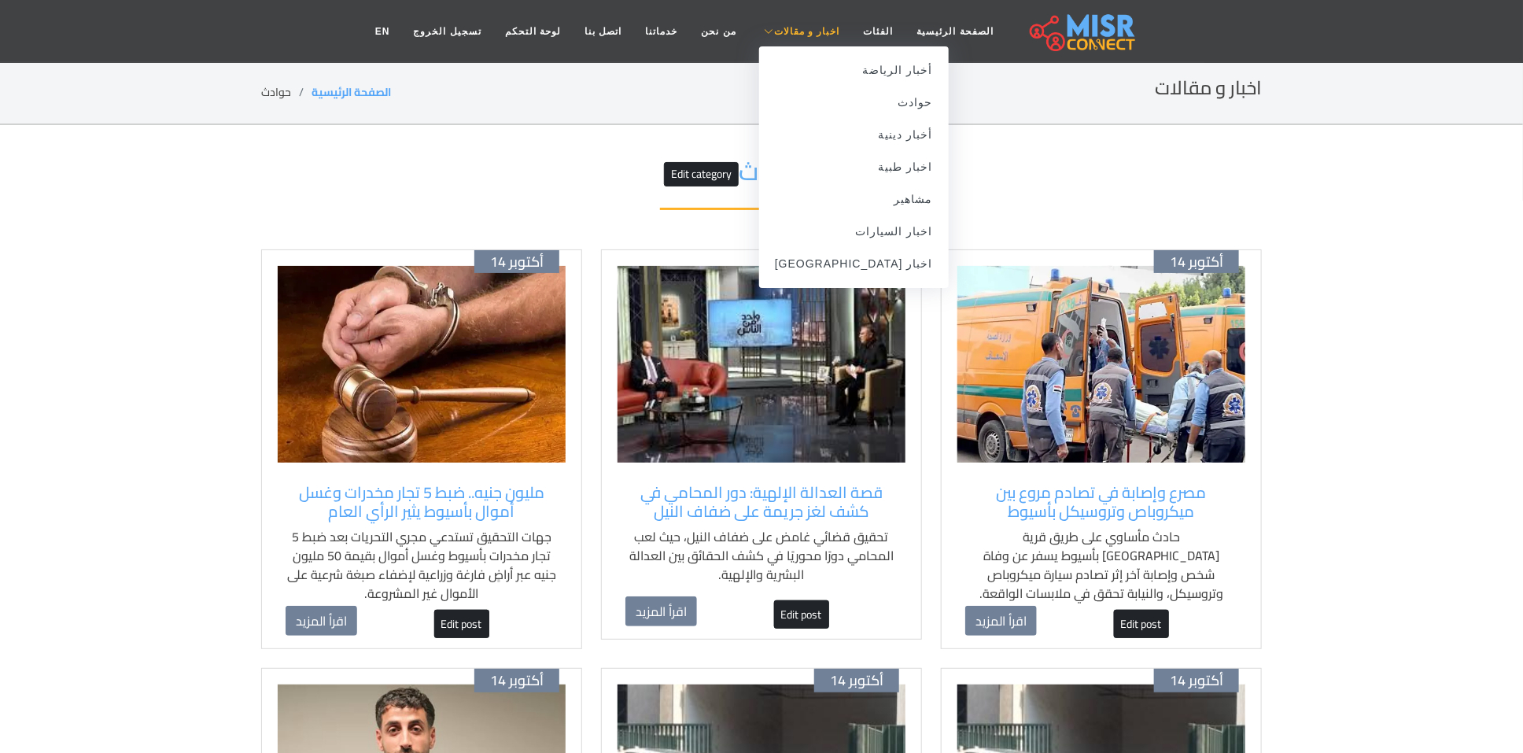
click at [784, 21] on link "اخبار و مقالات" at bounding box center [800, 32] width 104 height 30
click at [888, 194] on link "مشاهير" at bounding box center [854, 199] width 190 height 32
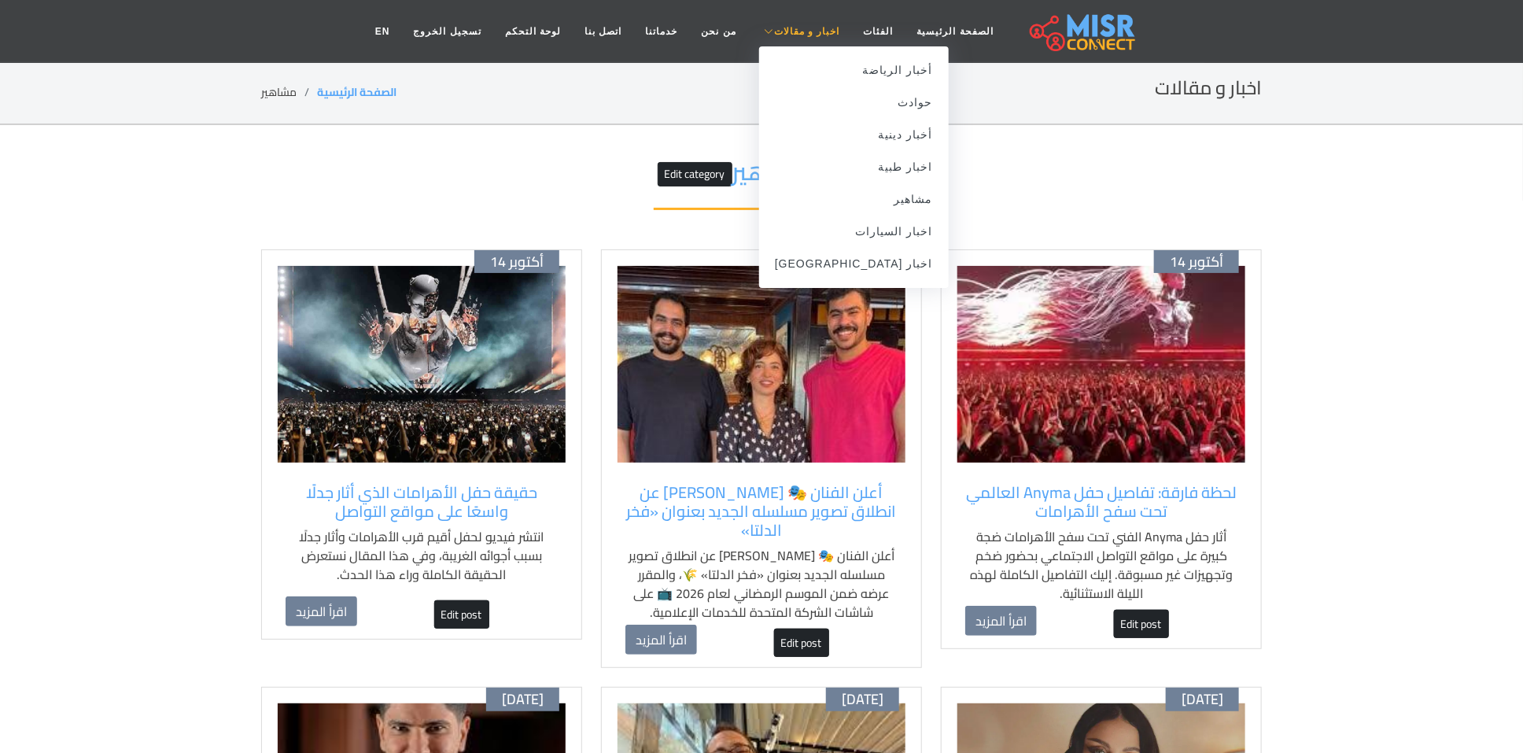
click at [814, 31] on span "اخبار و مقالات" at bounding box center [807, 31] width 66 height 14
click at [872, 274] on link "اخبار [GEOGRAPHIC_DATA]" at bounding box center [854, 264] width 190 height 32
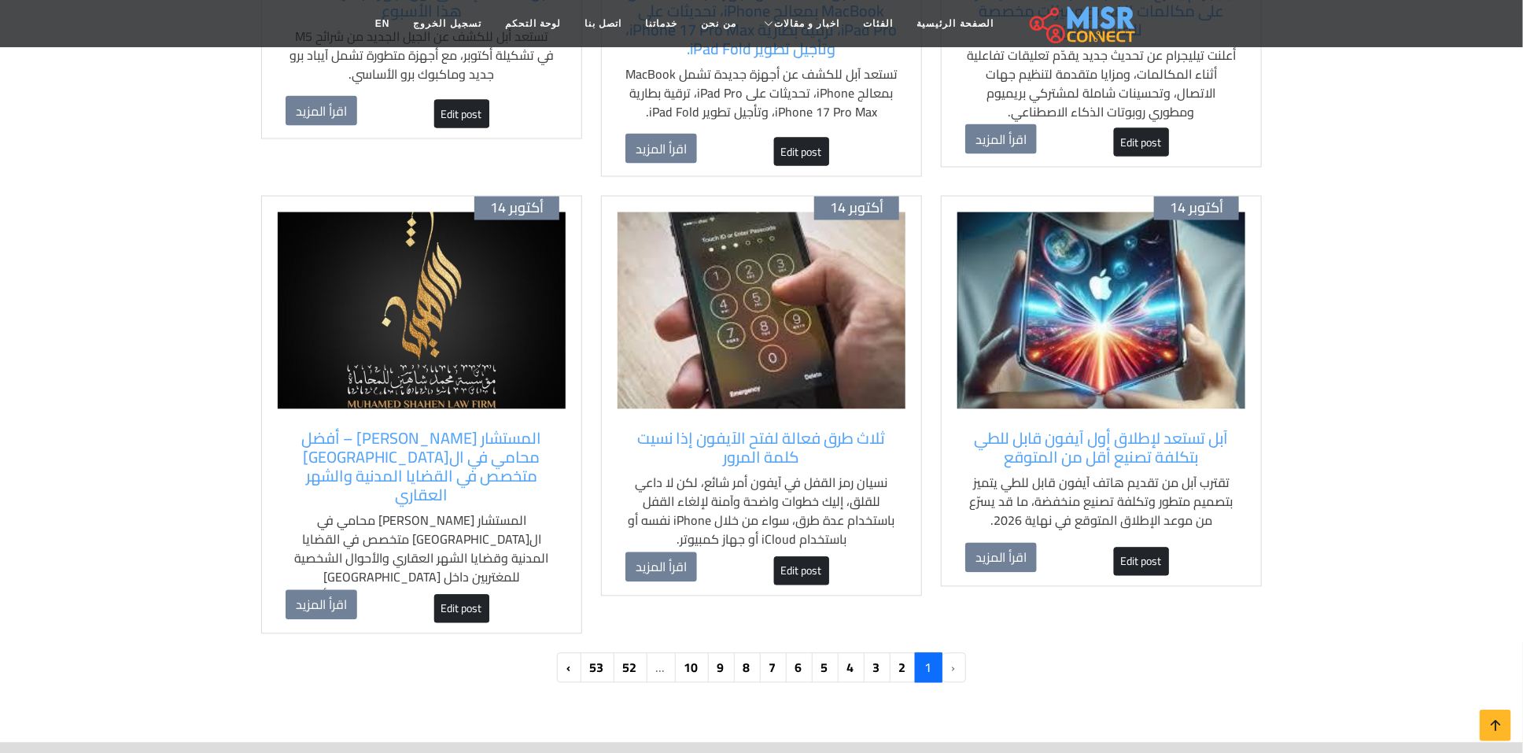
scroll to position [1416, 0]
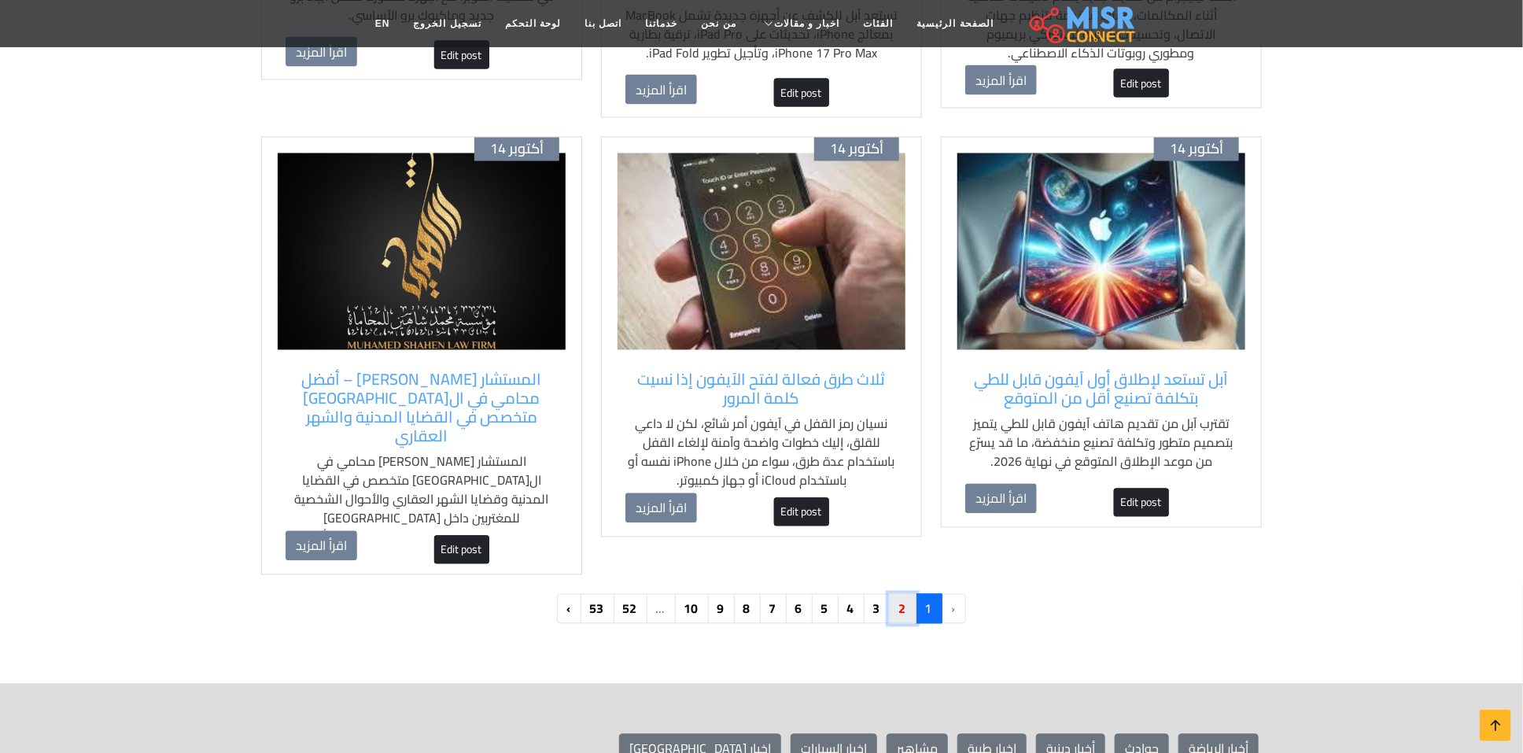
click at [902, 595] on link "2" at bounding box center [903, 609] width 28 height 30
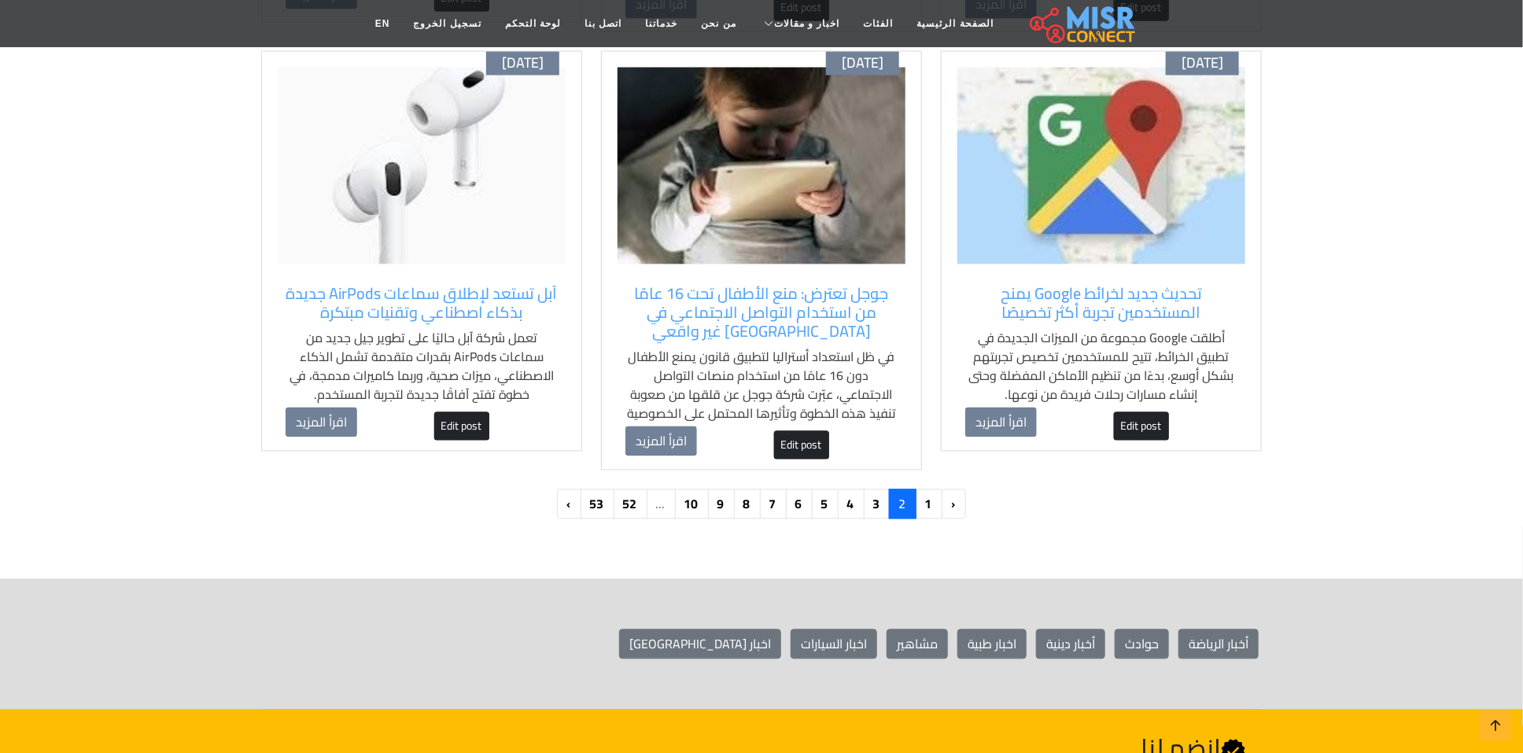
scroll to position [1534, 0]
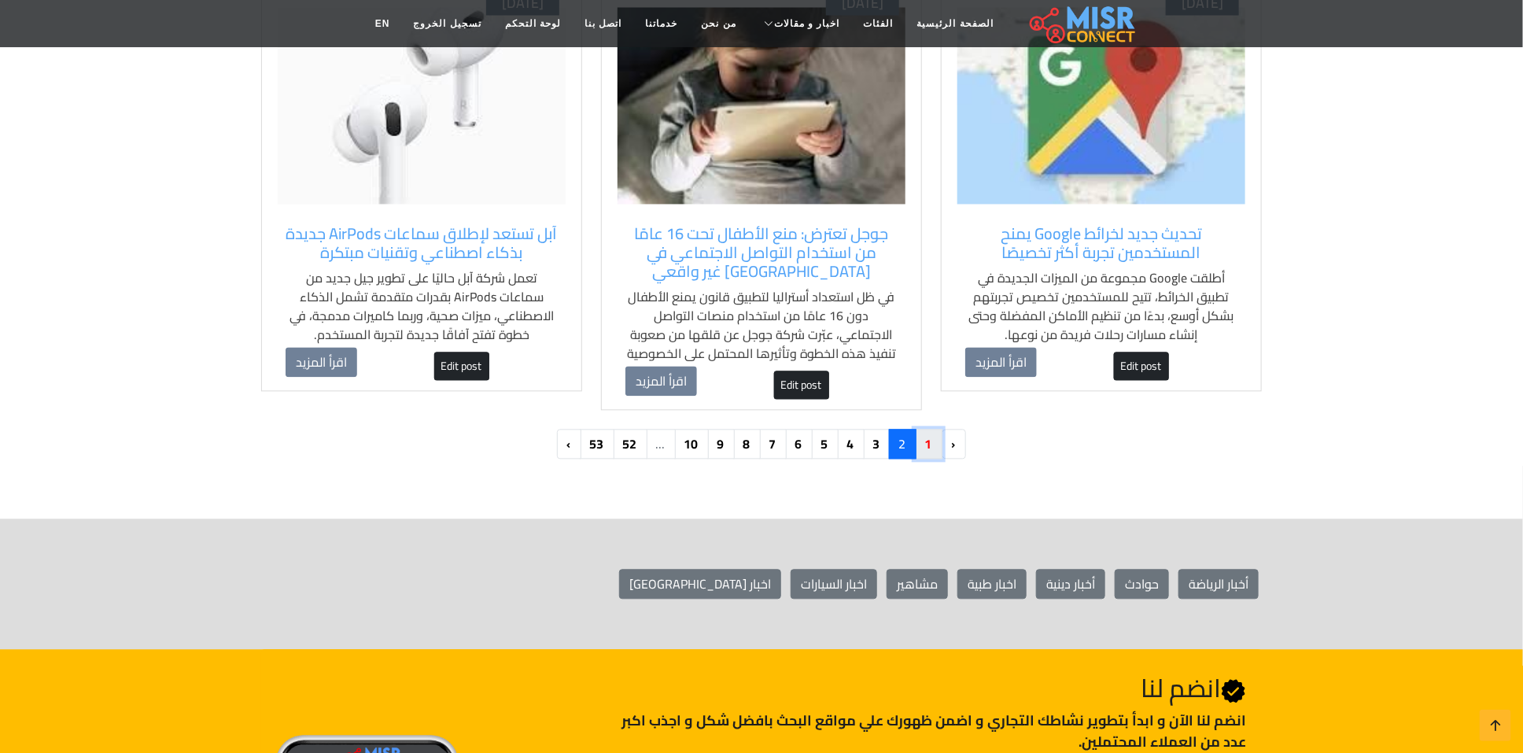
click at [933, 453] on link "1" at bounding box center [929, 444] width 28 height 30
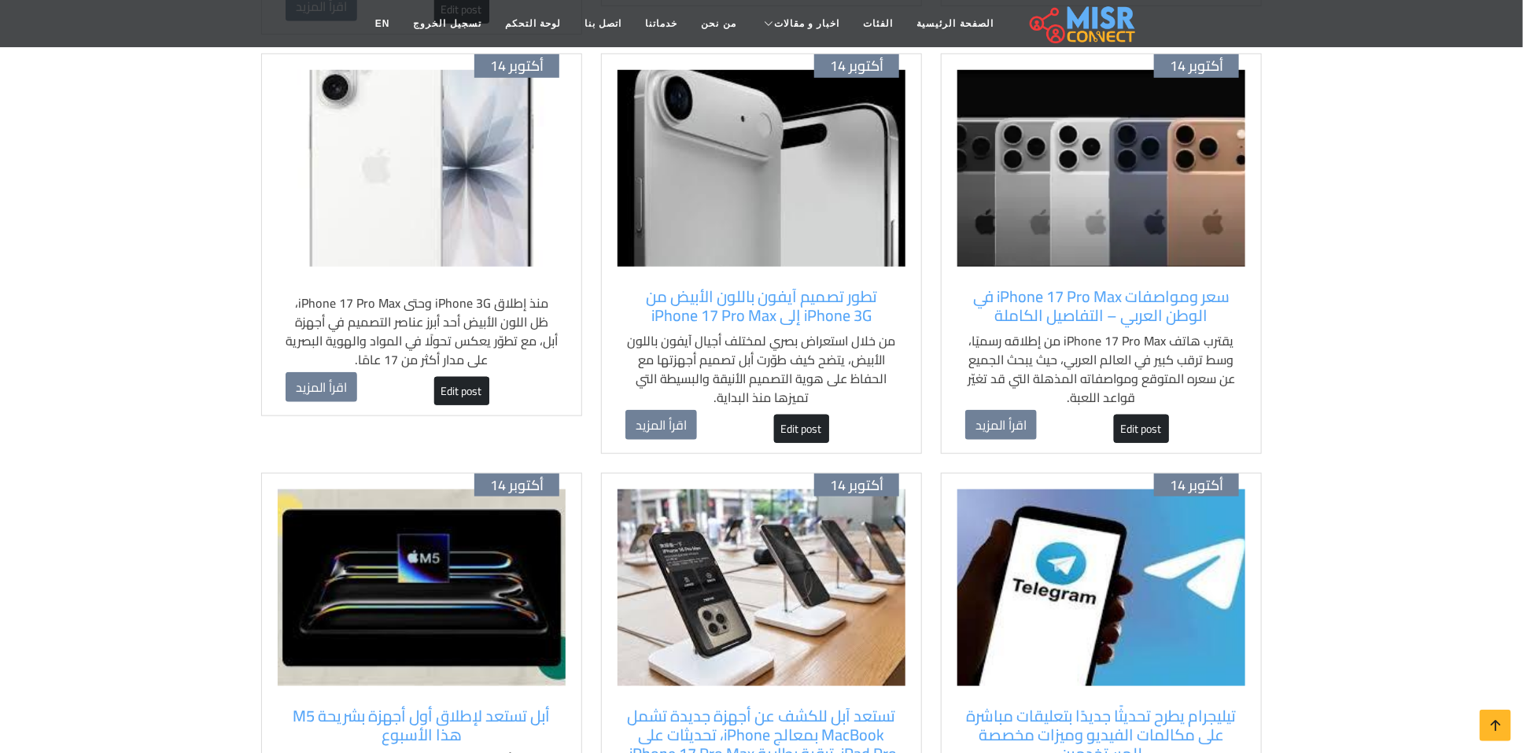
scroll to position [590, 0]
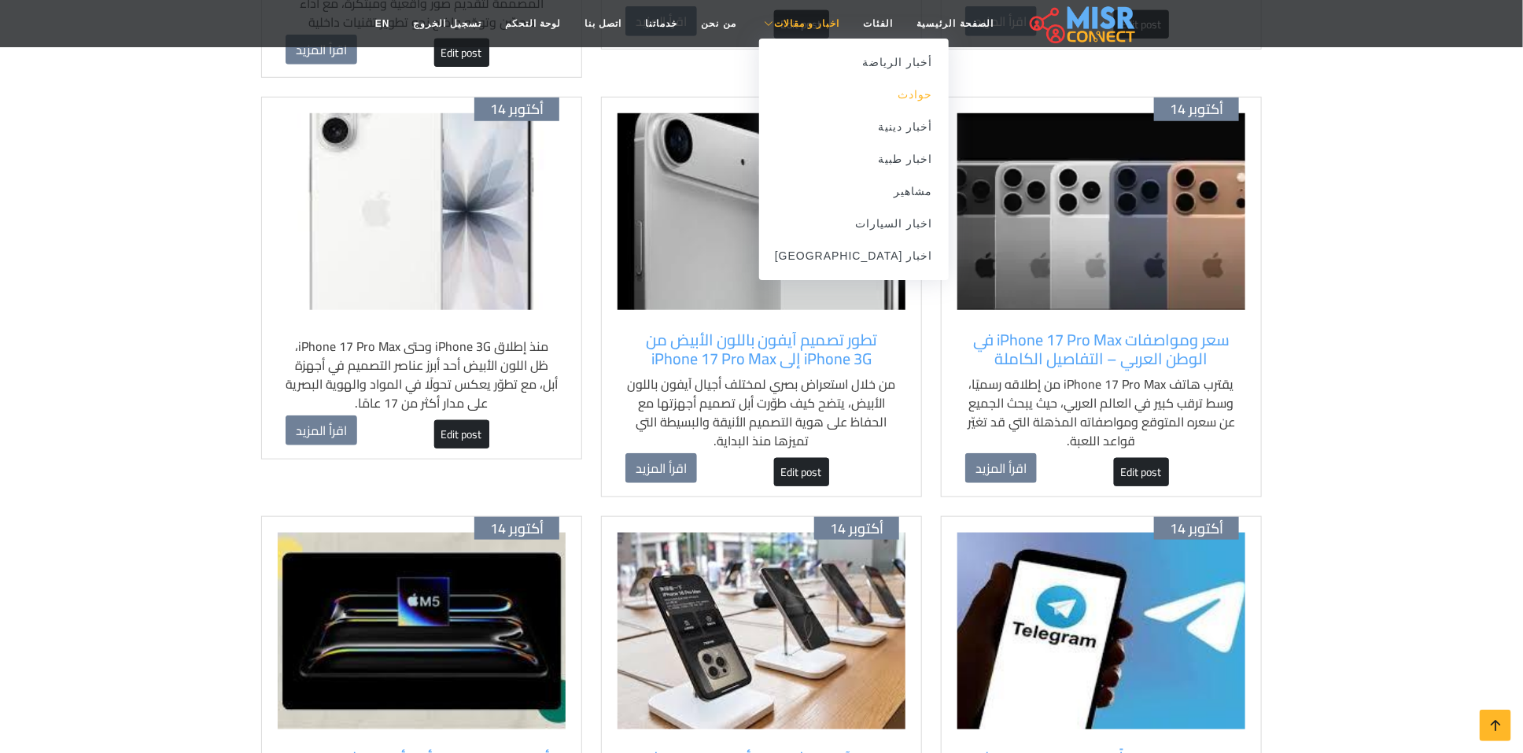
click at [855, 92] on link "حوادث" at bounding box center [854, 95] width 190 height 32
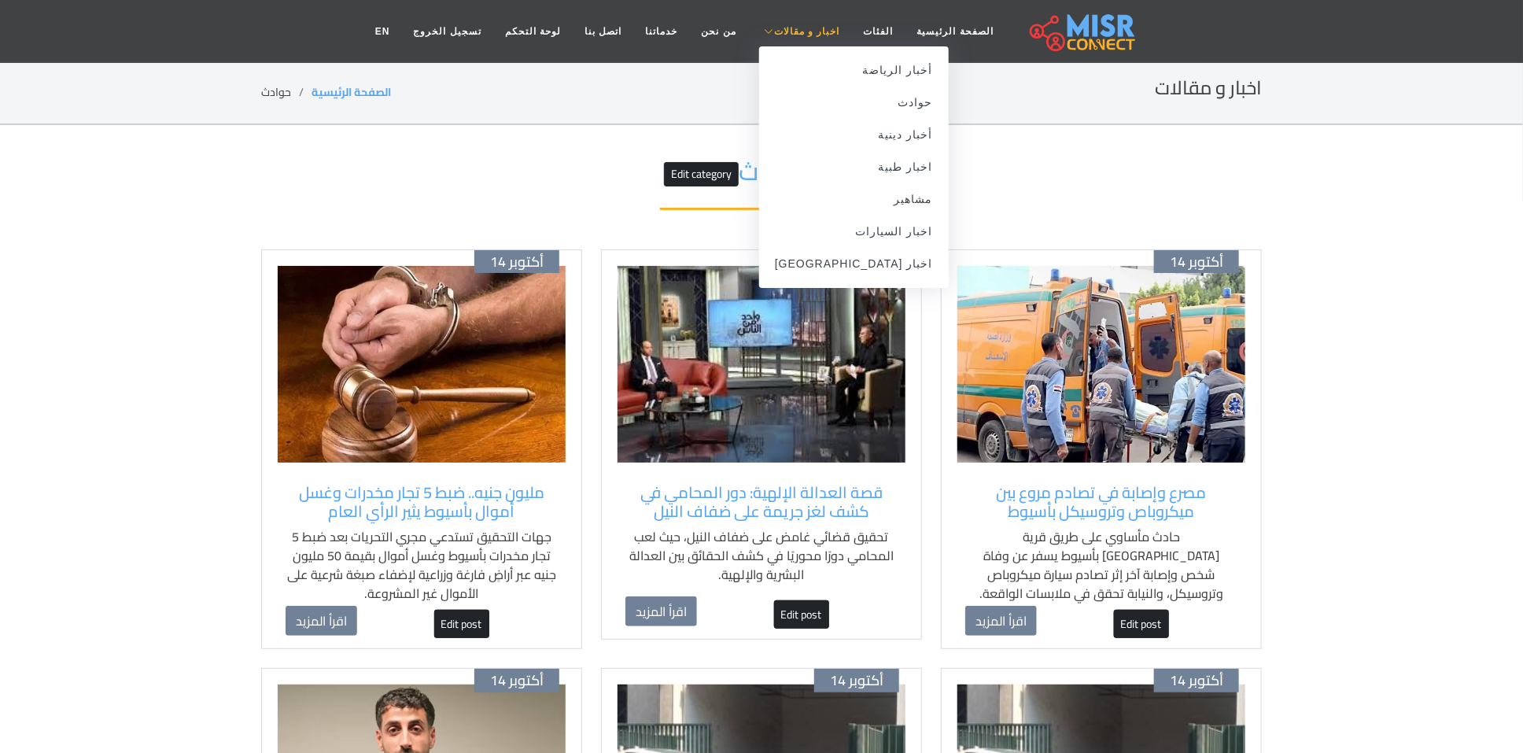
click at [781, 24] on span "اخبار و مقالات" at bounding box center [807, 31] width 66 height 14
click at [897, 104] on link "حوادث" at bounding box center [854, 103] width 190 height 32
click at [807, 33] on span "اخبار و مقالات" at bounding box center [807, 31] width 66 height 14
click at [847, 196] on link "مشاهير" at bounding box center [854, 199] width 190 height 32
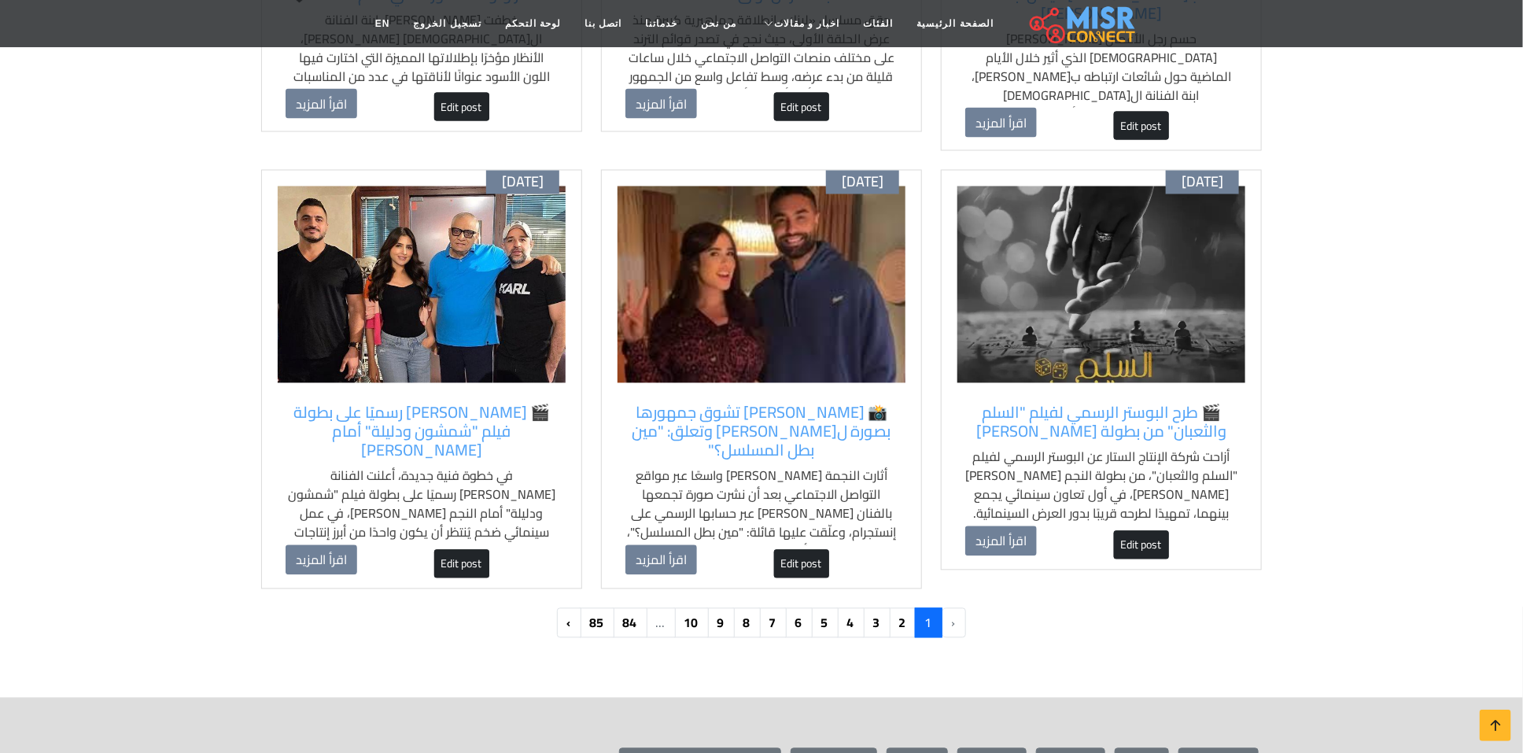
scroll to position [1534, 0]
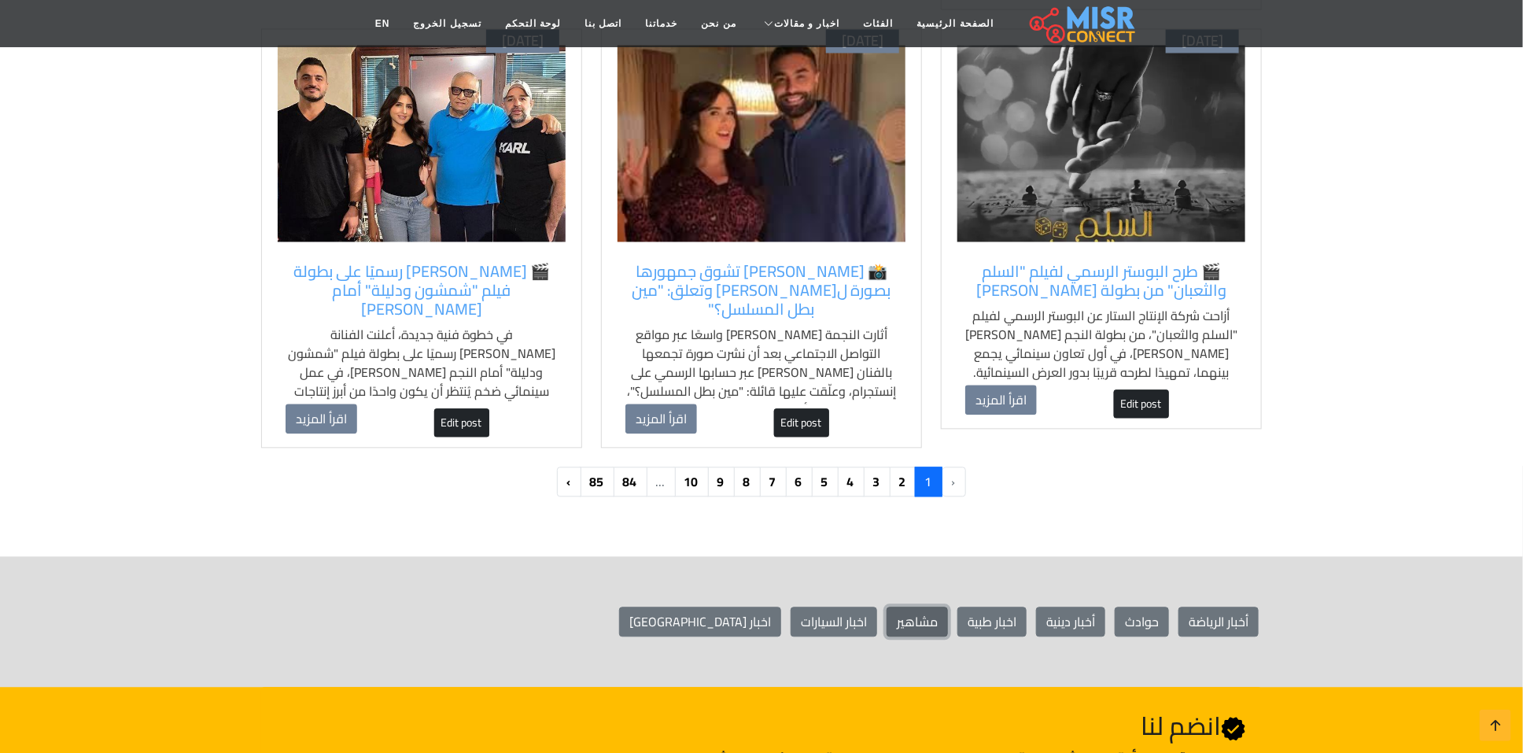
click at [930, 607] on link "مشاهير" at bounding box center [917, 622] width 61 height 30
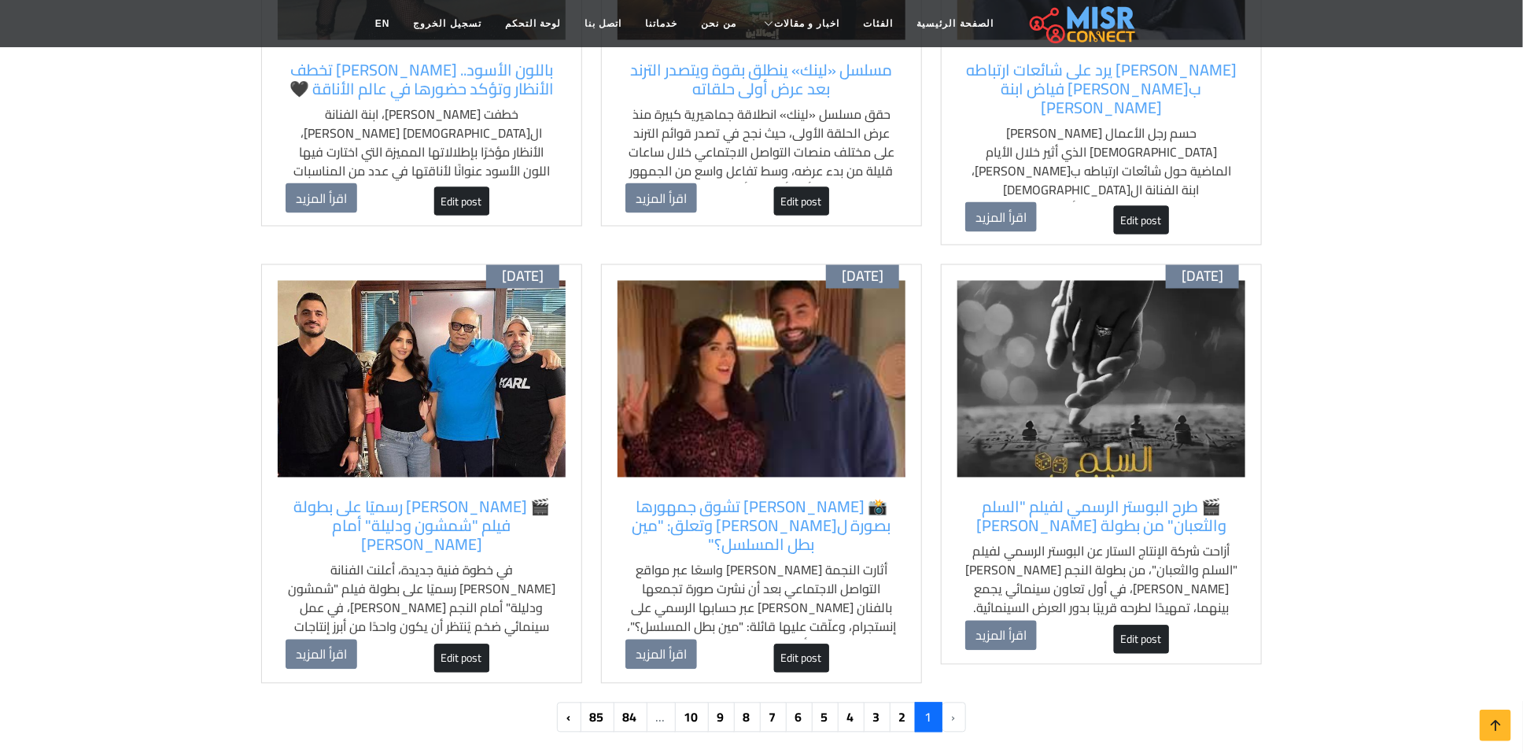
scroll to position [1416, 0]
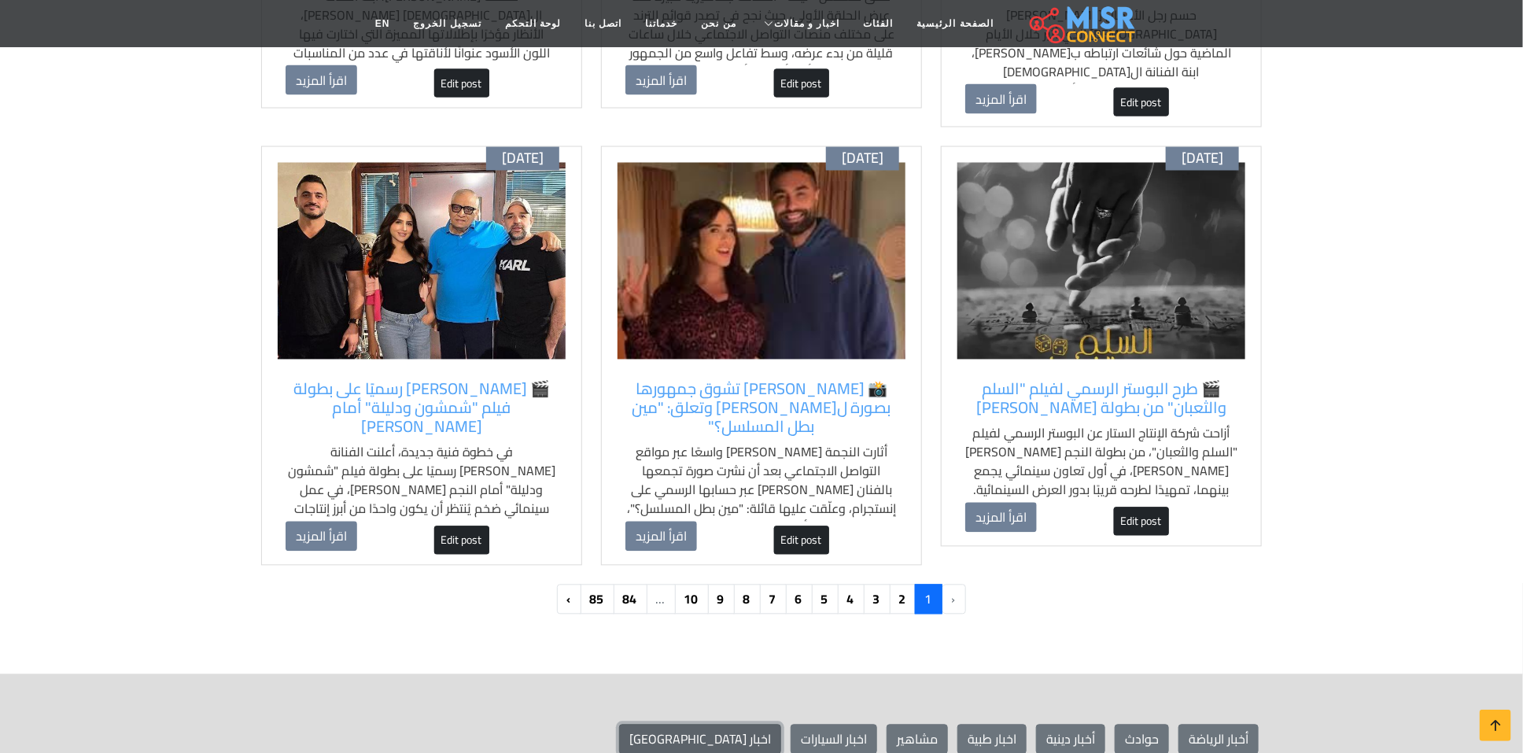
click at [763, 725] on link "اخبار [GEOGRAPHIC_DATA]" at bounding box center [700, 740] width 162 height 30
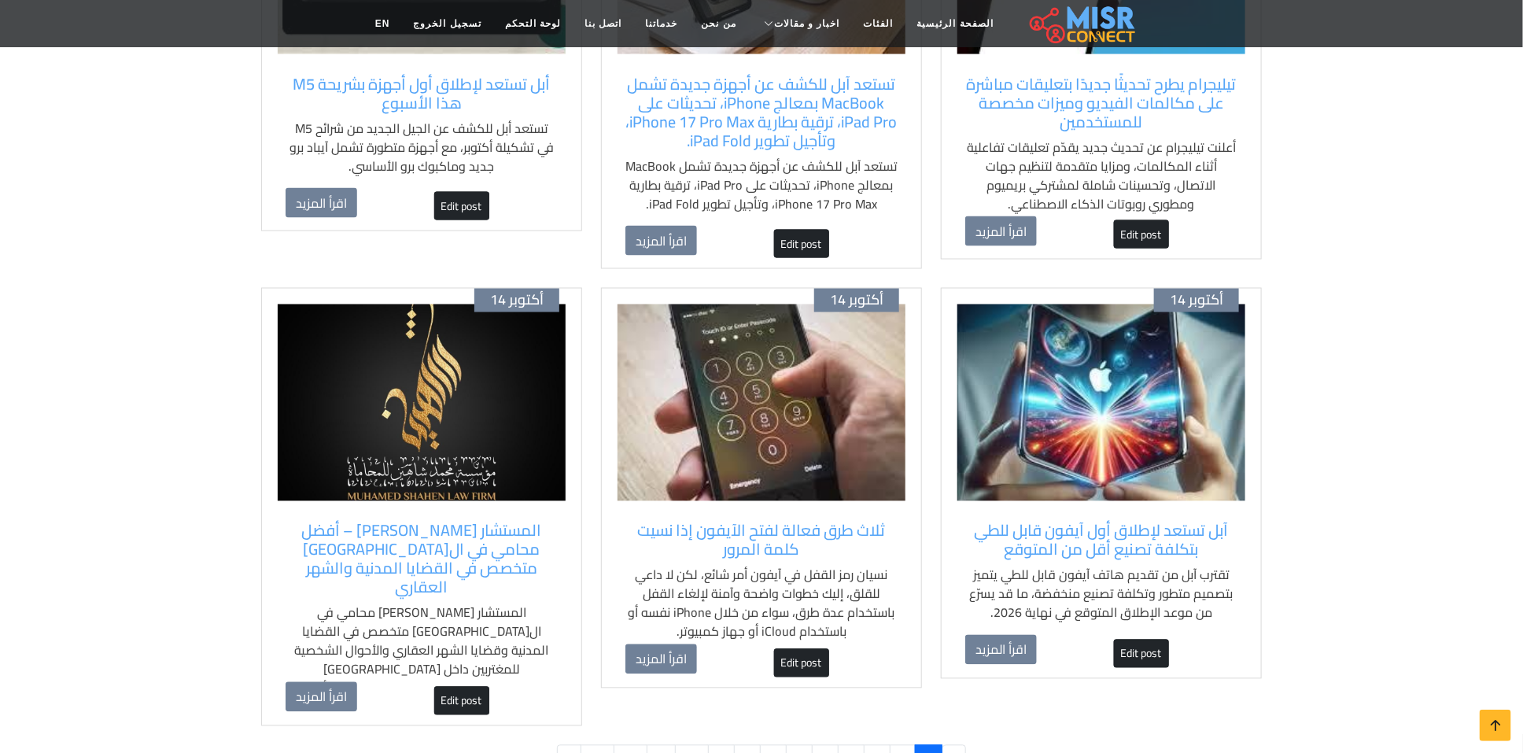
scroll to position [1298, 0]
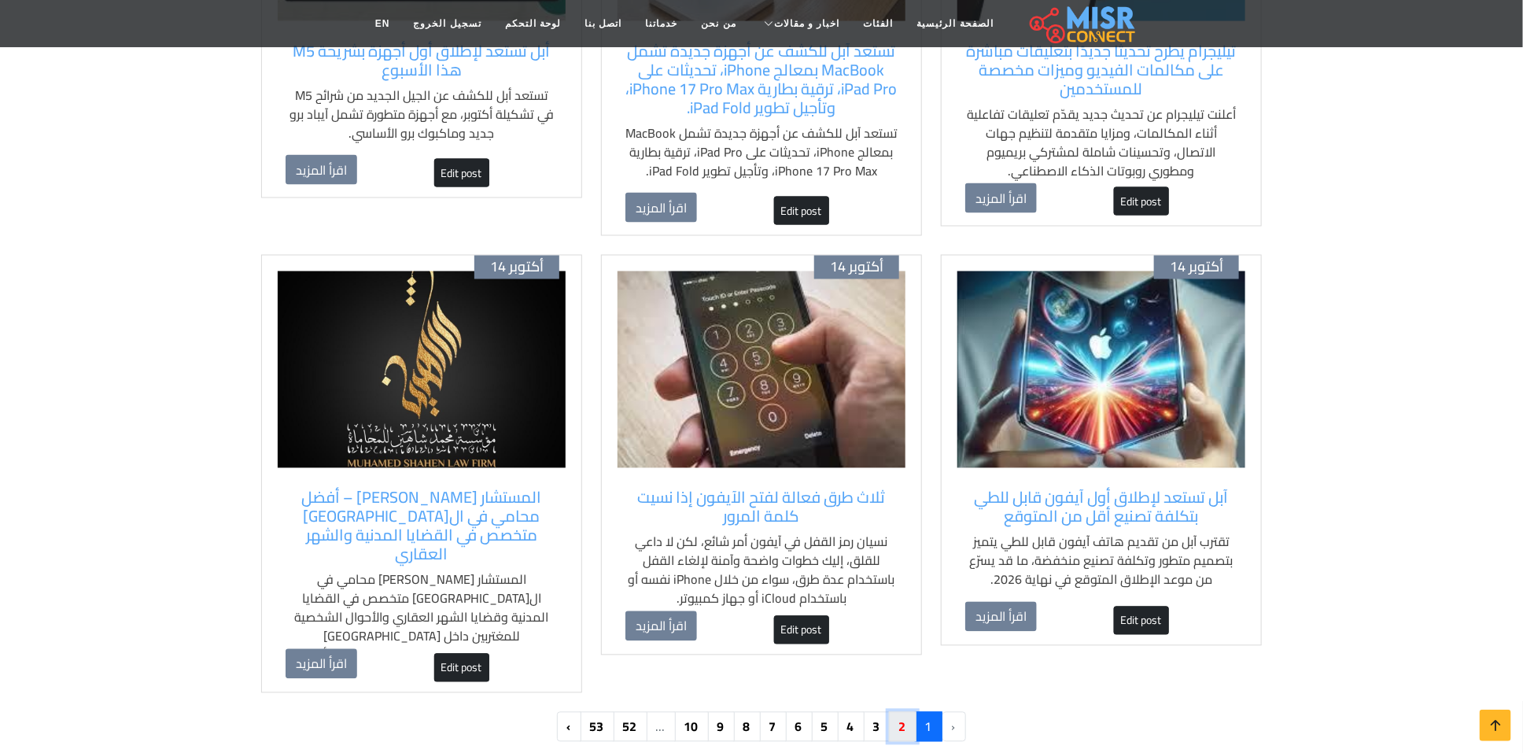
click at [900, 712] on link "2" at bounding box center [903, 727] width 28 height 30
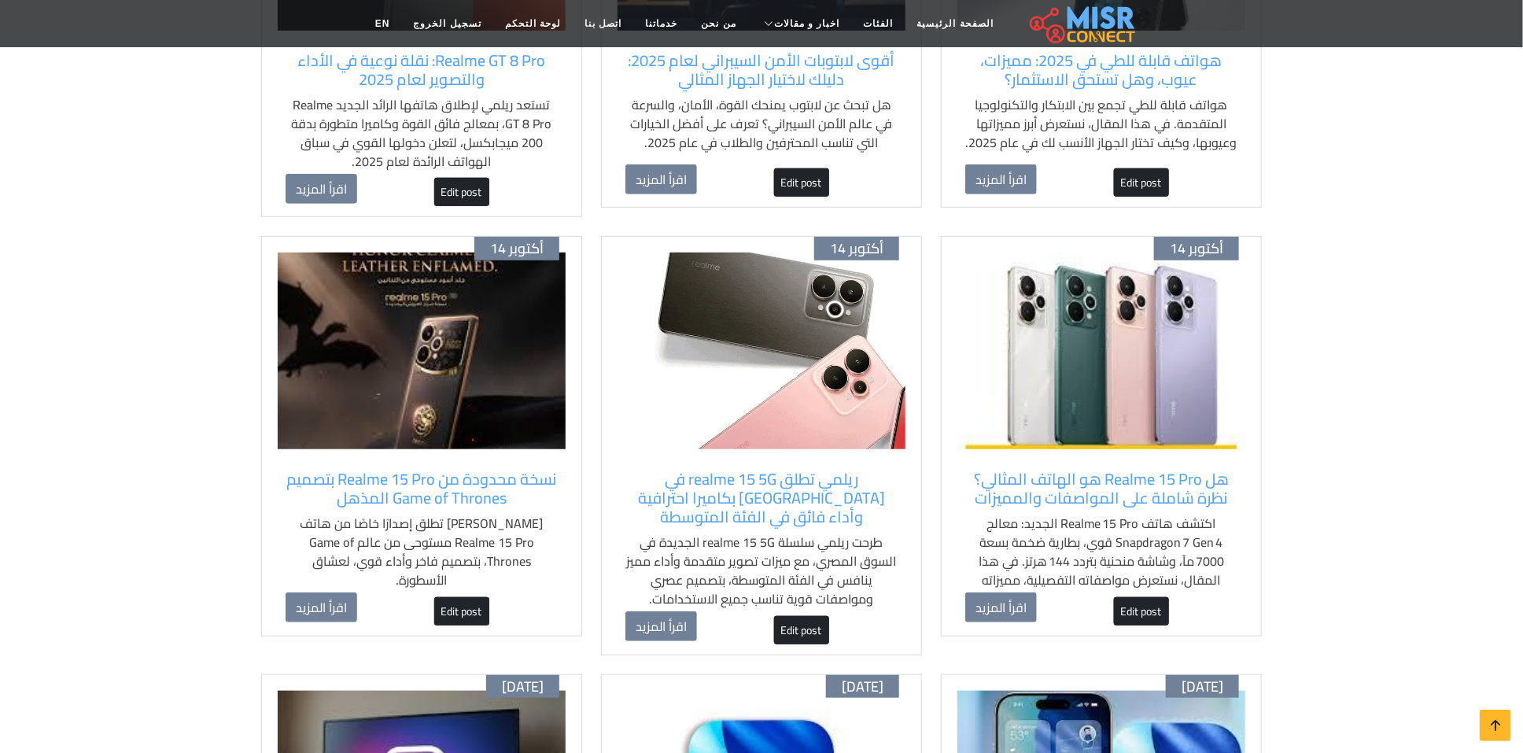
scroll to position [472, 0]
